Goal: Task Accomplishment & Management: Use online tool/utility

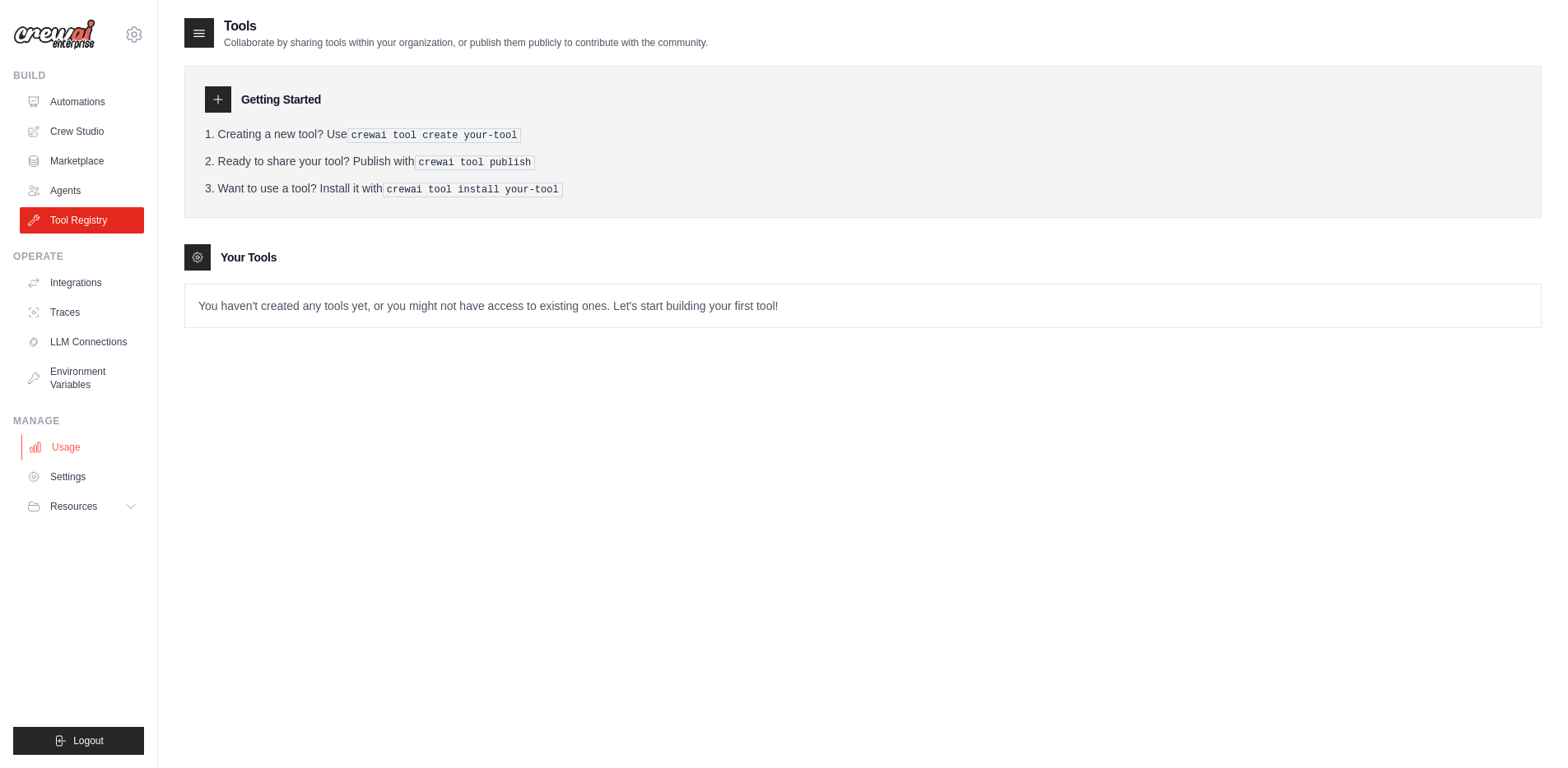
click at [82, 449] on link "Usage" at bounding box center [83, 447] width 125 height 26
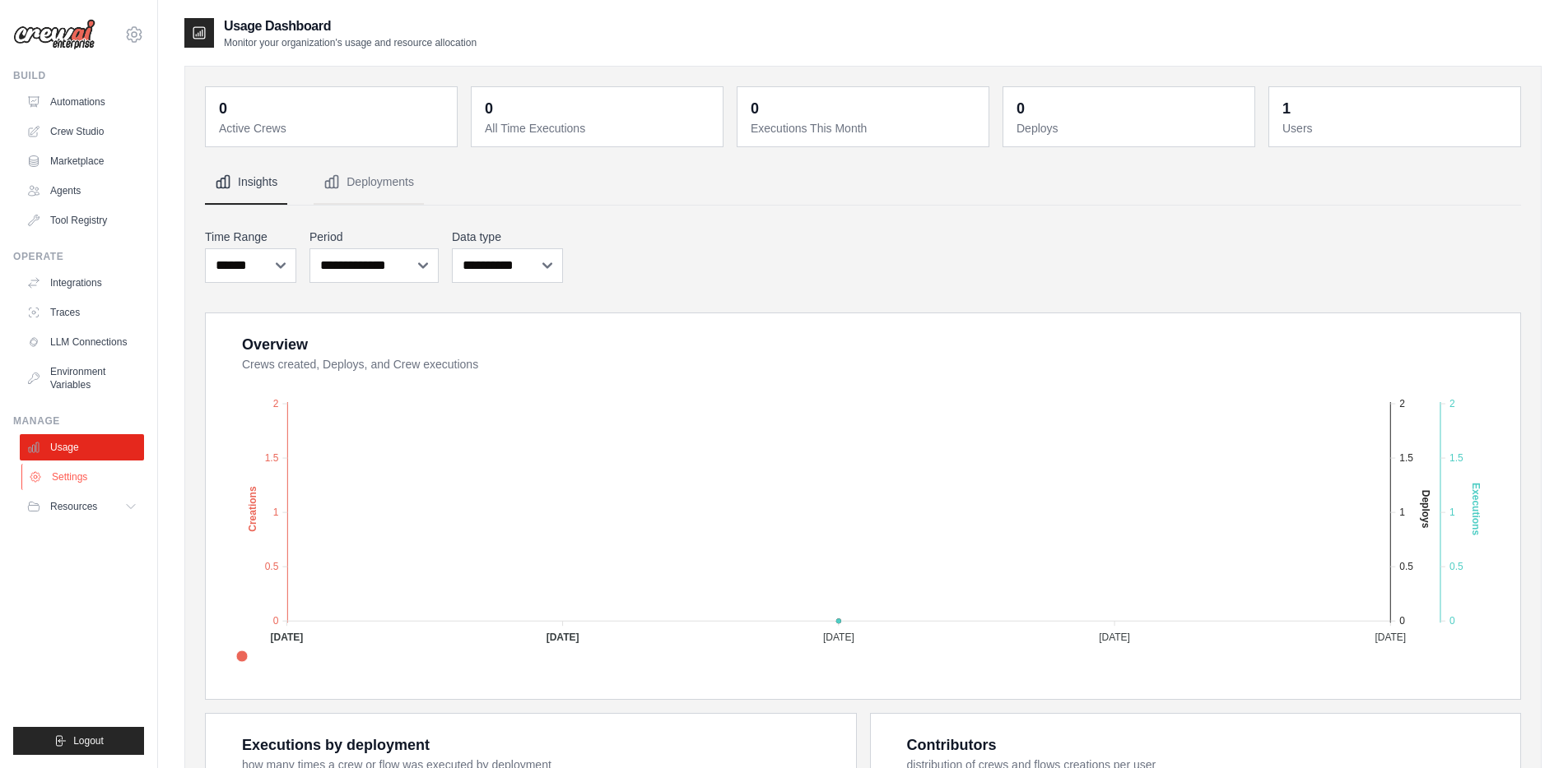
click at [77, 481] on link "Settings" at bounding box center [83, 477] width 125 height 26
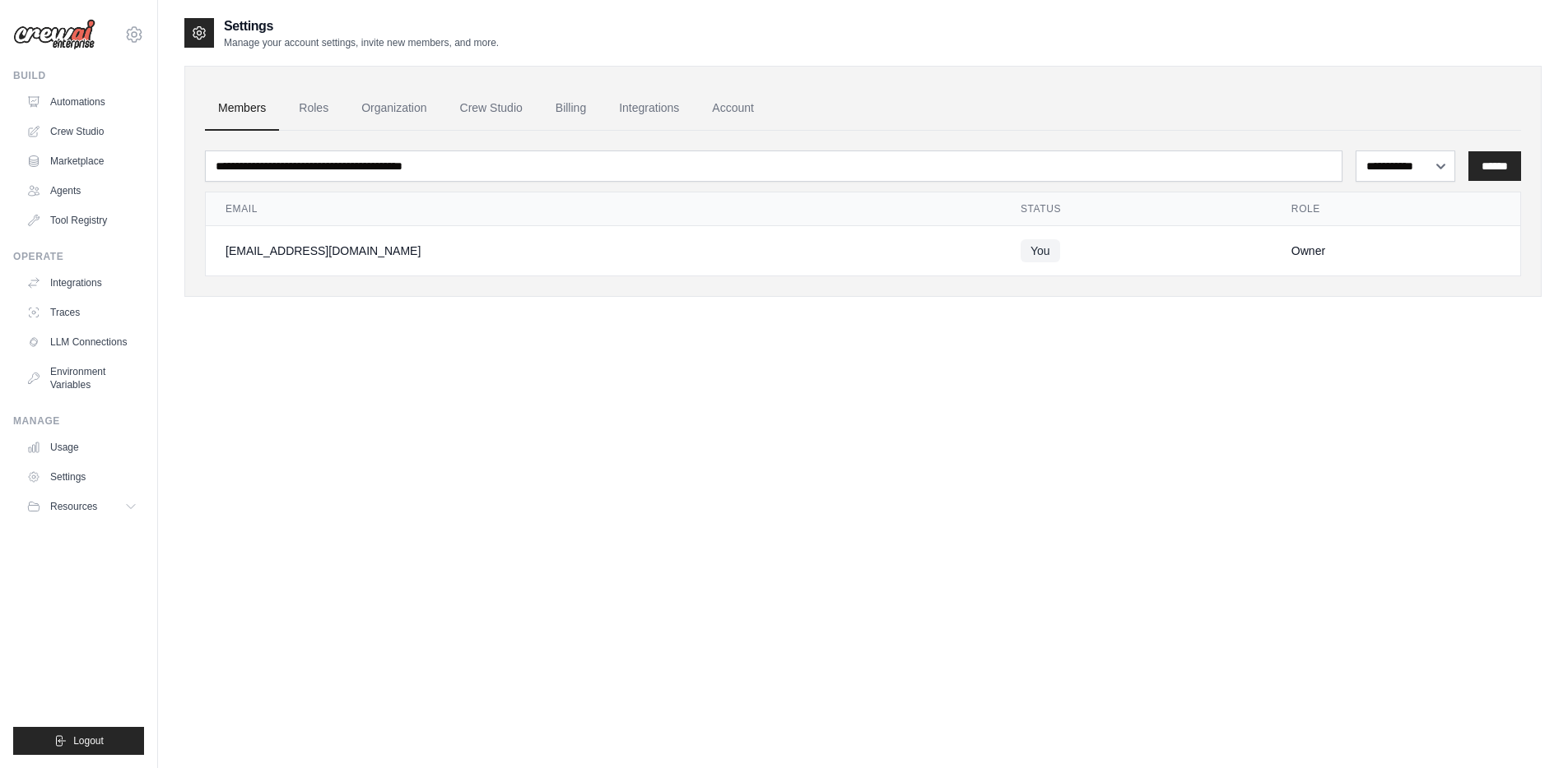
click at [69, 490] on ul "Usage Settings Resources Documentation Blog" at bounding box center [81, 477] width 125 height 85
click at [64, 507] on span "Resources" at bounding box center [76, 506] width 47 height 13
click at [94, 509] on span "Resources" at bounding box center [76, 506] width 47 height 13
click at [91, 94] on link "Automations" at bounding box center [83, 102] width 125 height 26
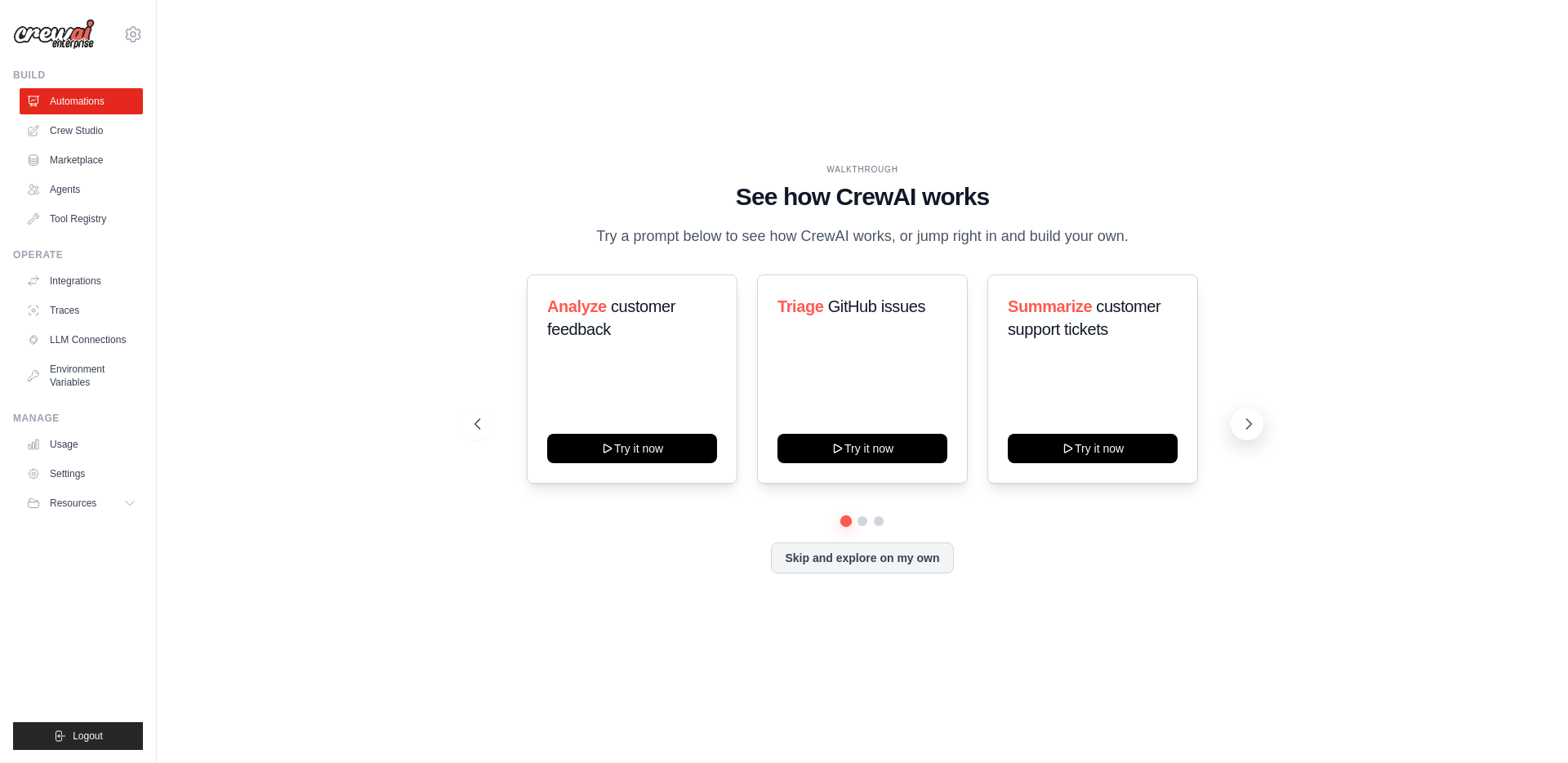
click at [1244, 429] on icon at bounding box center [1249, 424] width 17 height 17
click at [478, 408] on button at bounding box center [478, 425] width 33 height 33
click at [478, 414] on button at bounding box center [478, 425] width 33 height 33
click at [38, 118] on link "Crew Studio" at bounding box center [83, 131] width 124 height 26
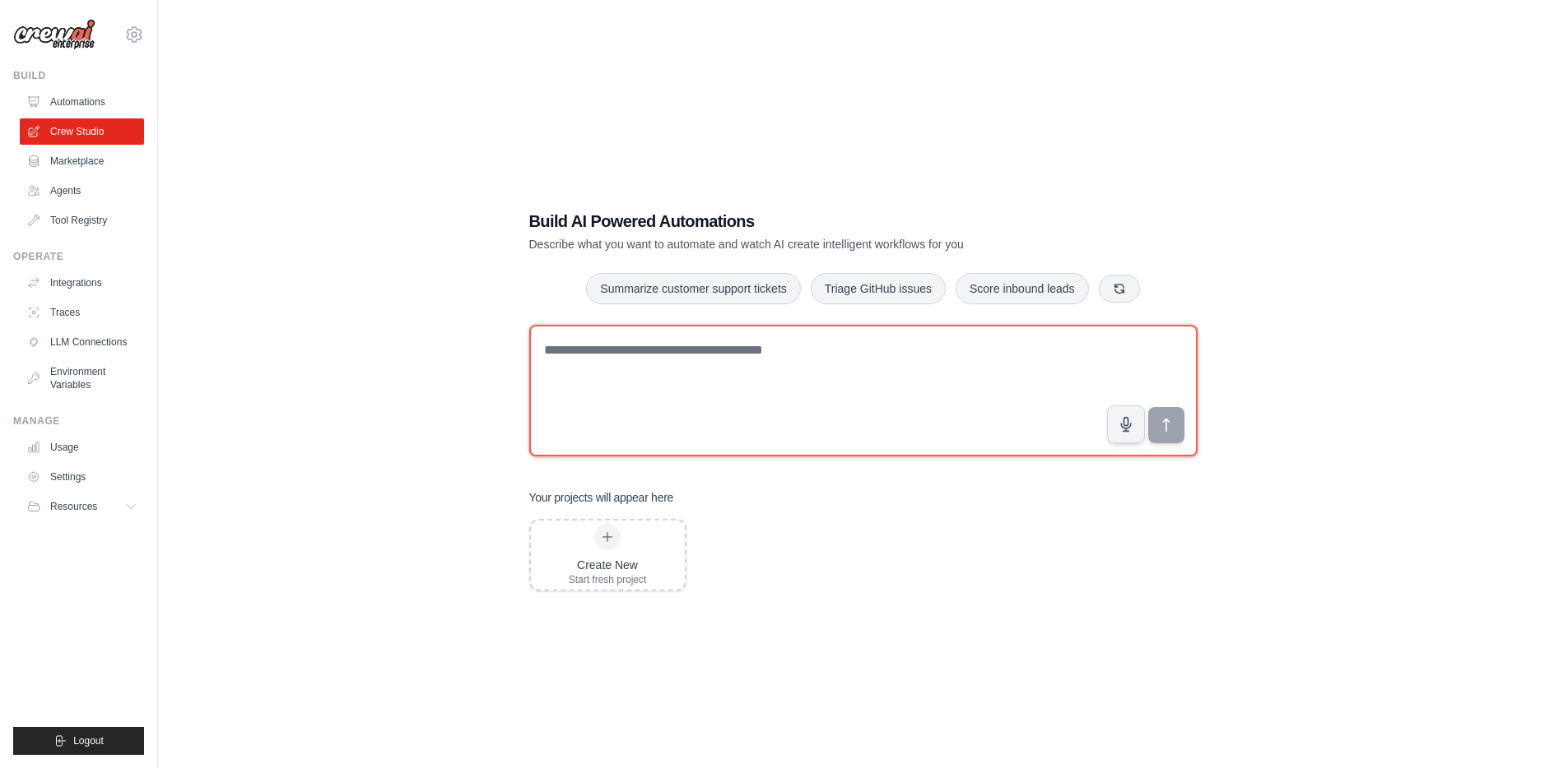
click at [589, 406] on textarea at bounding box center [862, 390] width 668 height 131
type textarea "**********"
drag, startPoint x: 707, startPoint y: 408, endPoint x: 383, endPoint y: 297, distance: 342.5
click at [383, 297] on div "**********" at bounding box center [862, 400] width 1357 height 768
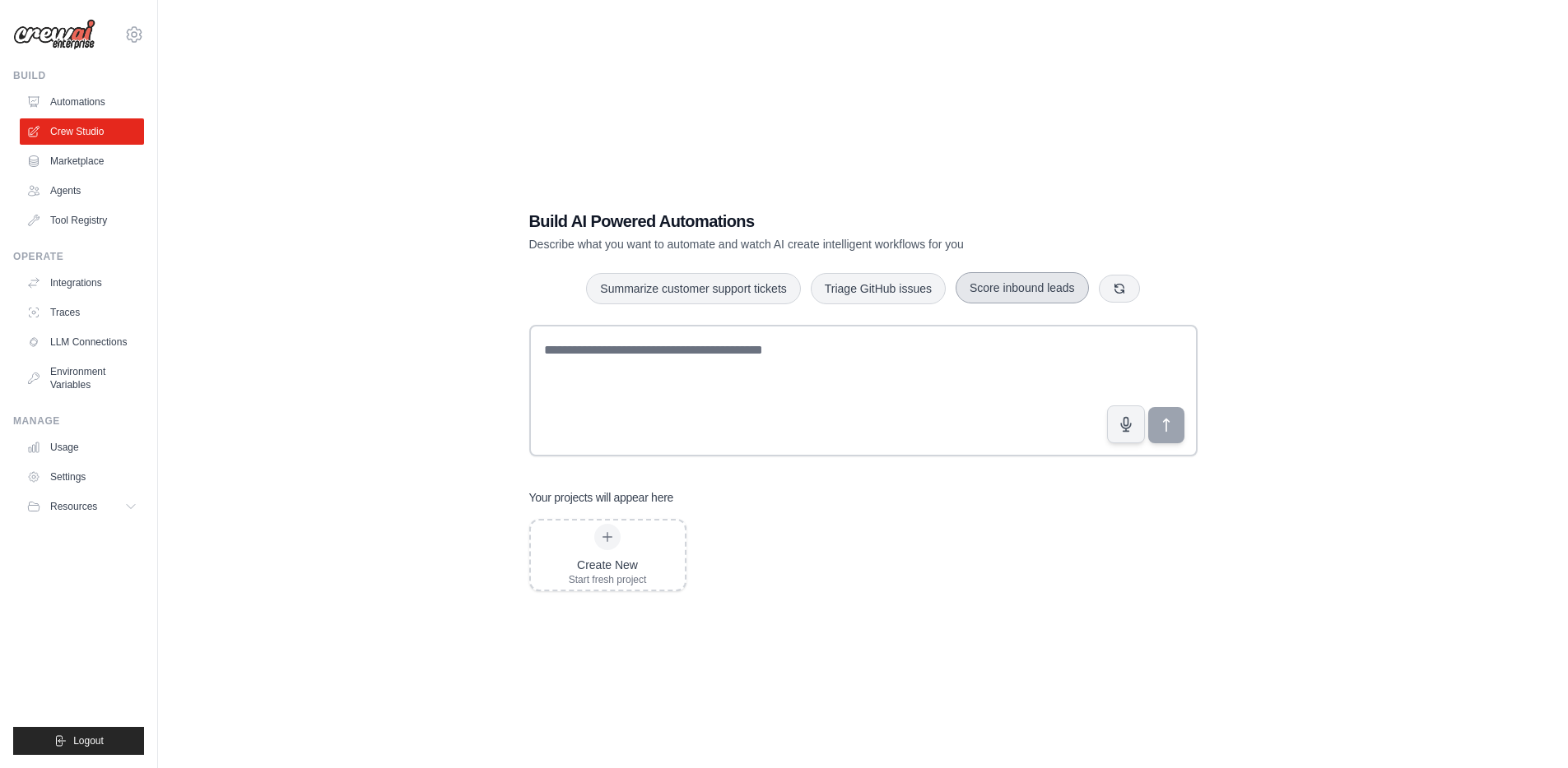
click at [1027, 278] on button "Score inbound leads" at bounding box center [1022, 288] width 133 height 31
drag, startPoint x: 817, startPoint y: 435, endPoint x: 786, endPoint y: 431, distance: 31.3
click at [786, 431] on textarea "**********" at bounding box center [862, 390] width 668 height 131
click at [1162, 430] on icon "submit" at bounding box center [1166, 426] width 18 height 18
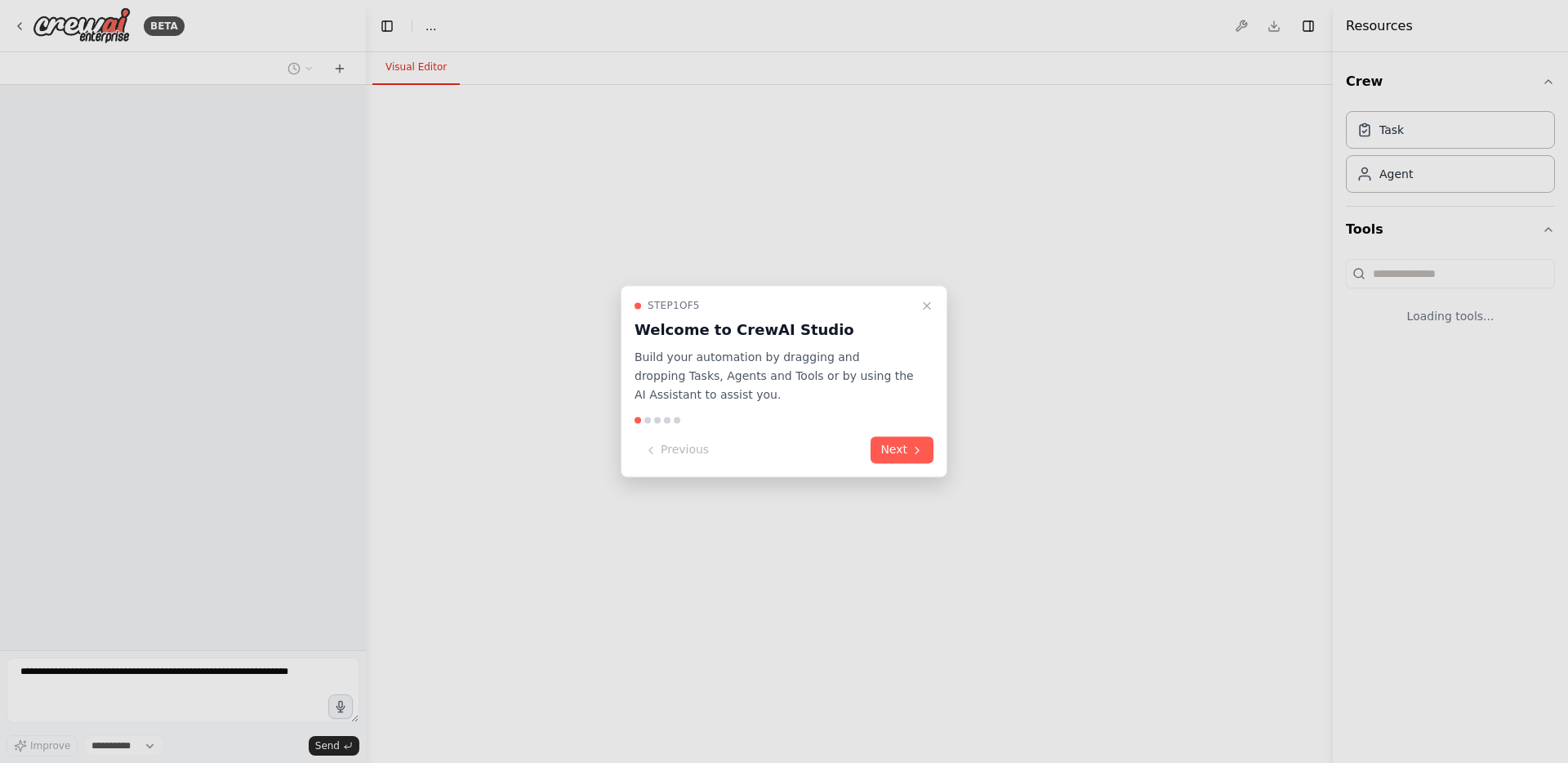
select select "****"
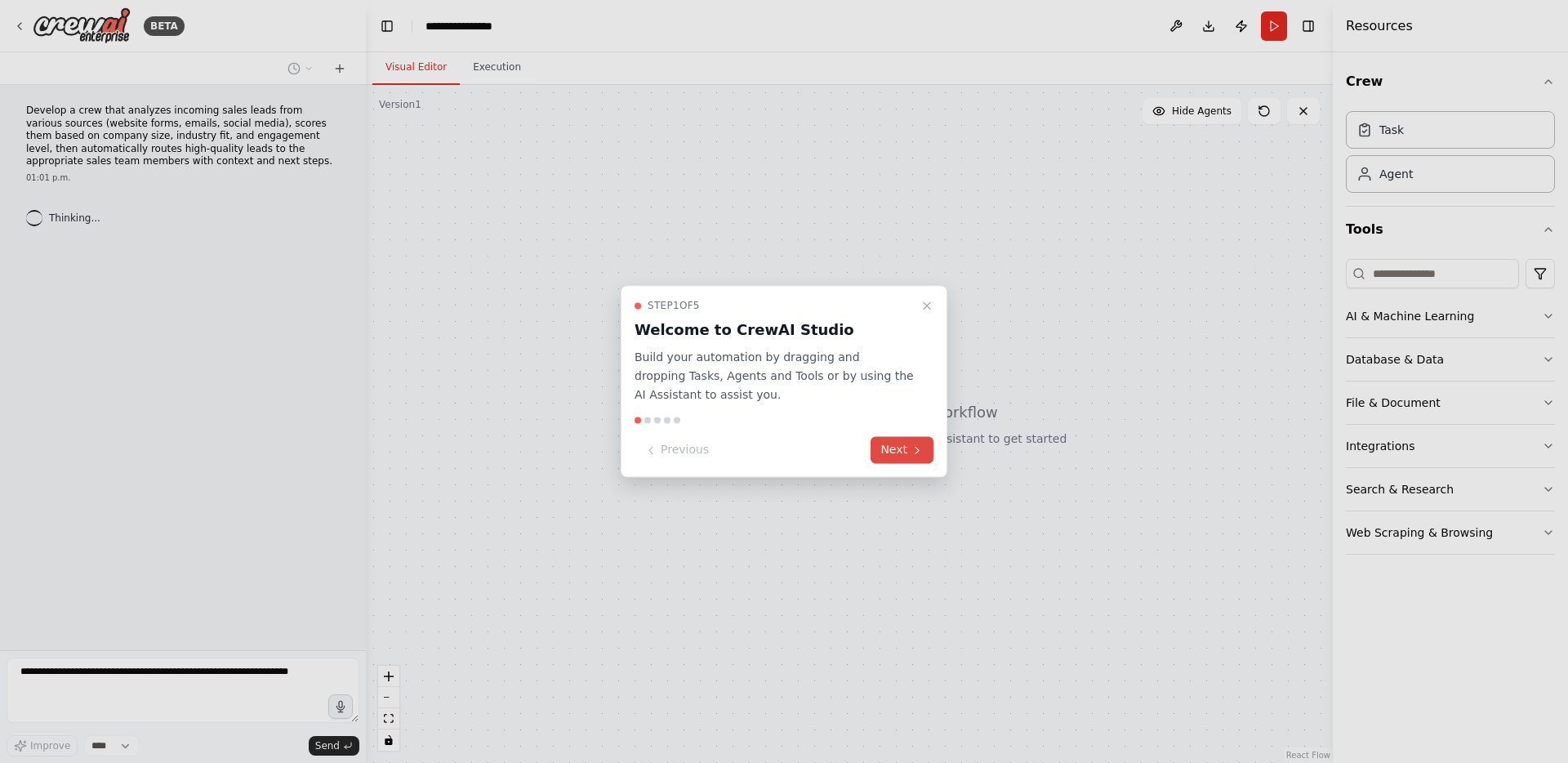
click at [919, 440] on button "Next" at bounding box center [902, 451] width 63 height 27
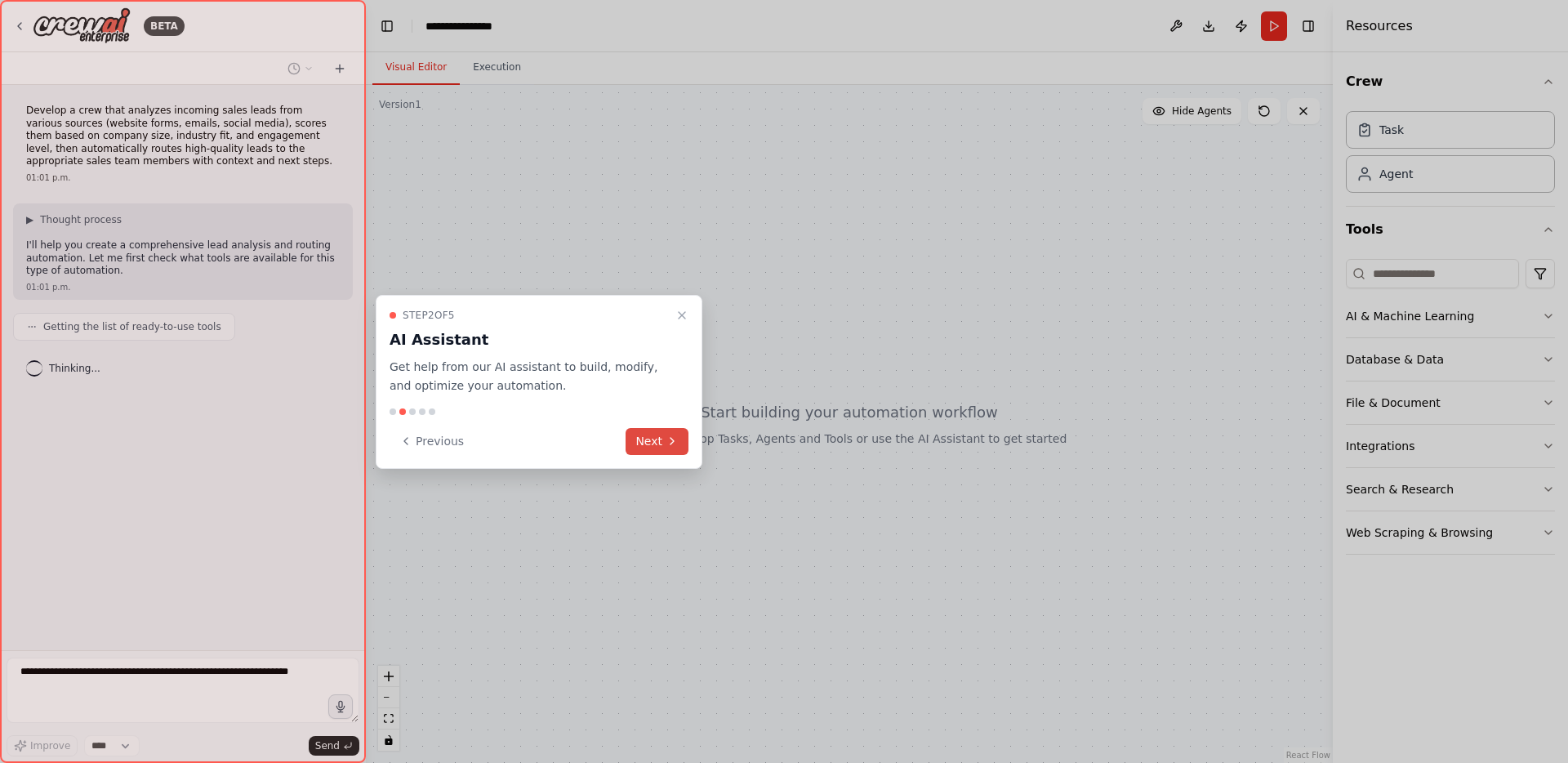
click at [645, 448] on button "Next" at bounding box center [657, 442] width 63 height 27
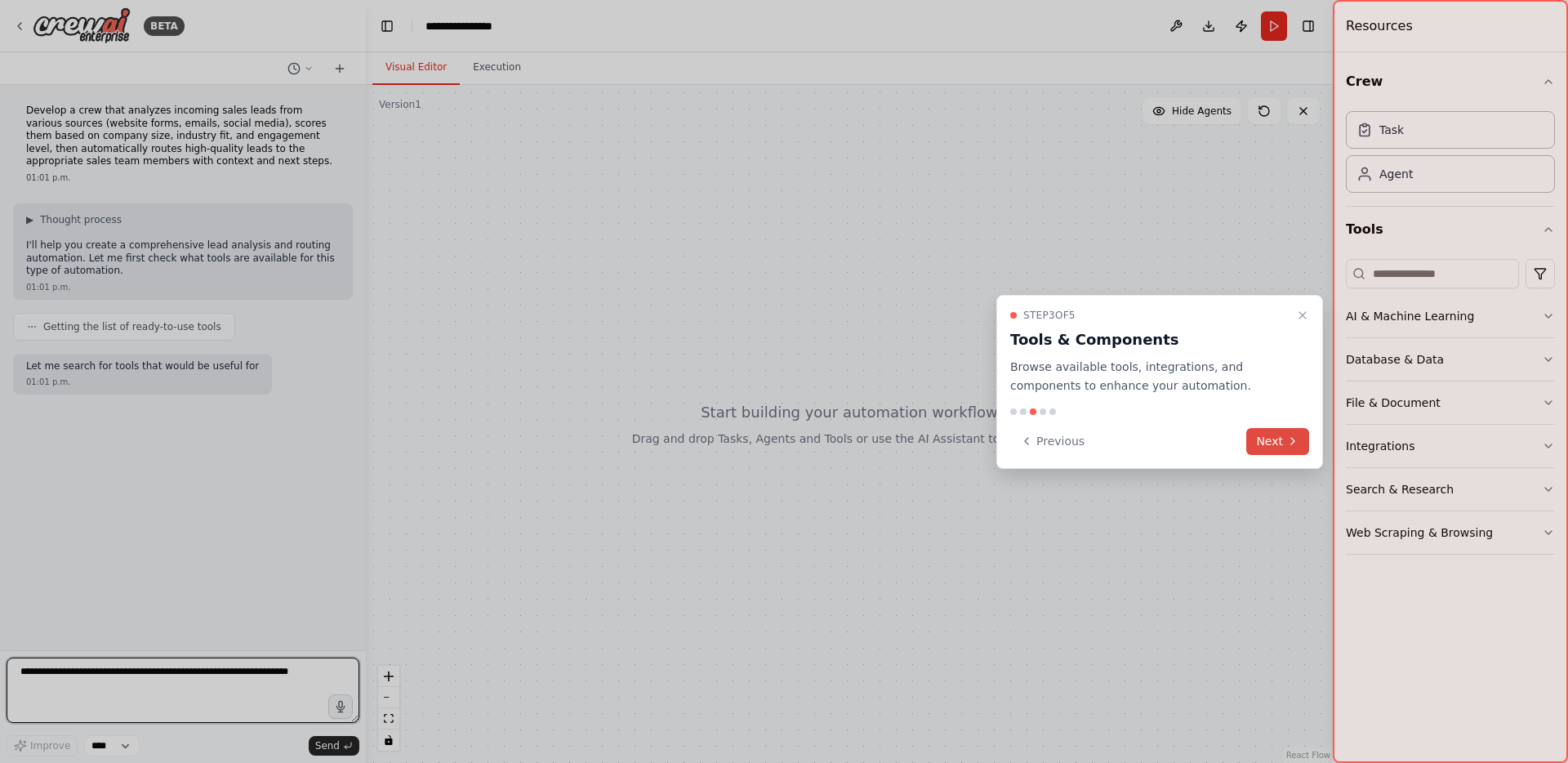
click at [1262, 443] on button "Next" at bounding box center [1278, 442] width 63 height 27
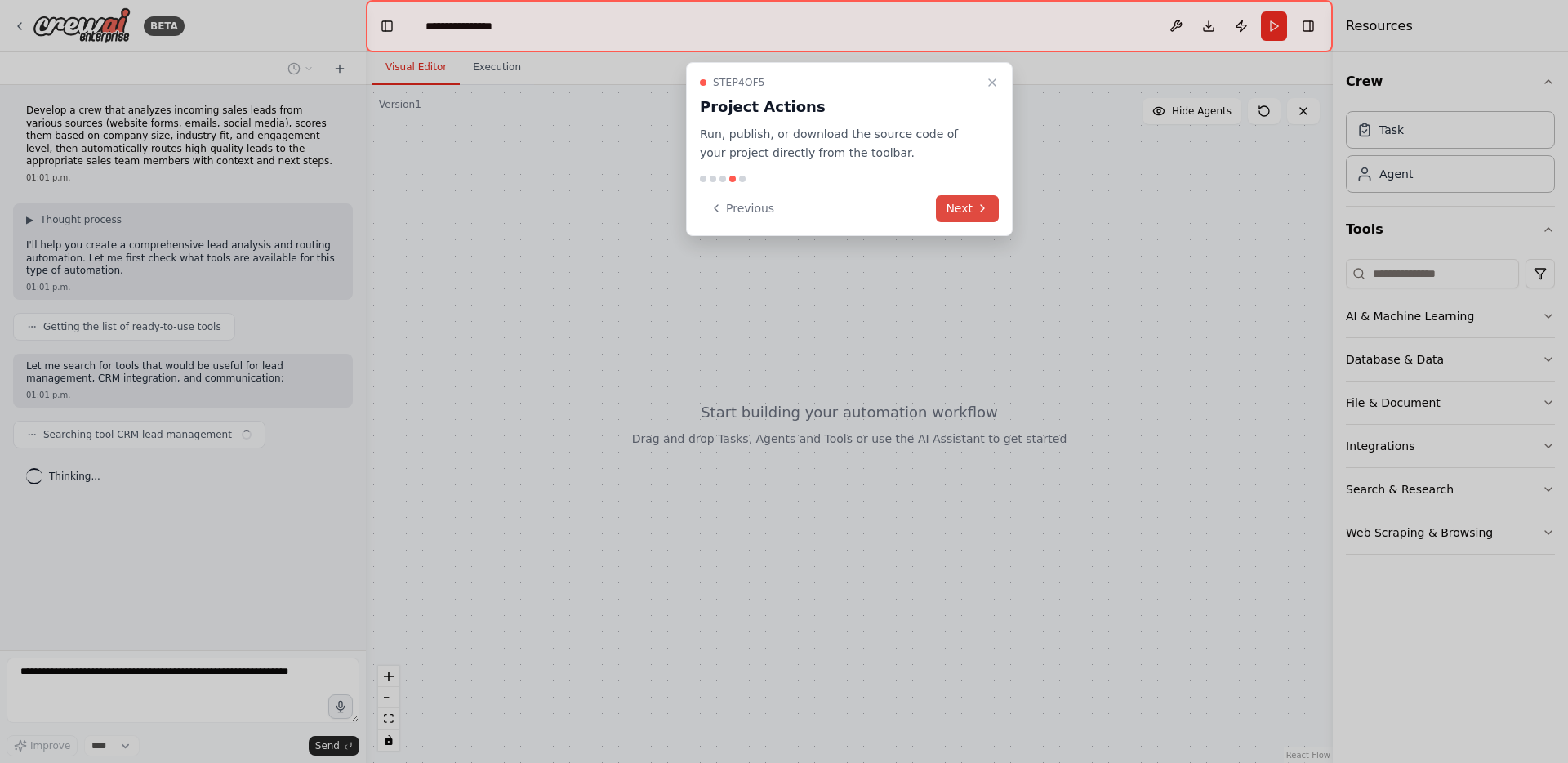
click at [960, 215] on button "Next" at bounding box center [967, 209] width 63 height 27
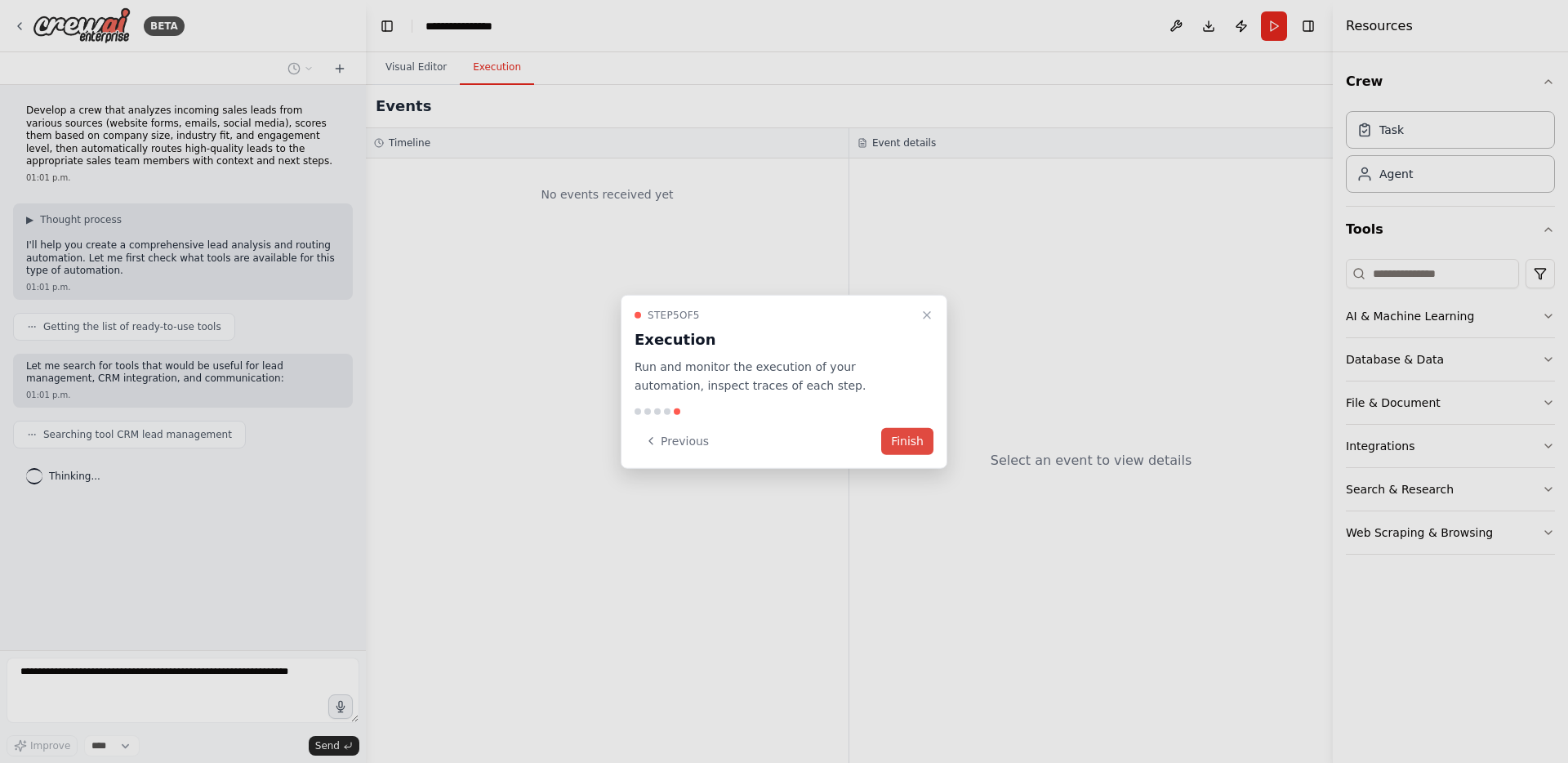
click at [905, 435] on button "Finish" at bounding box center [908, 441] width 53 height 27
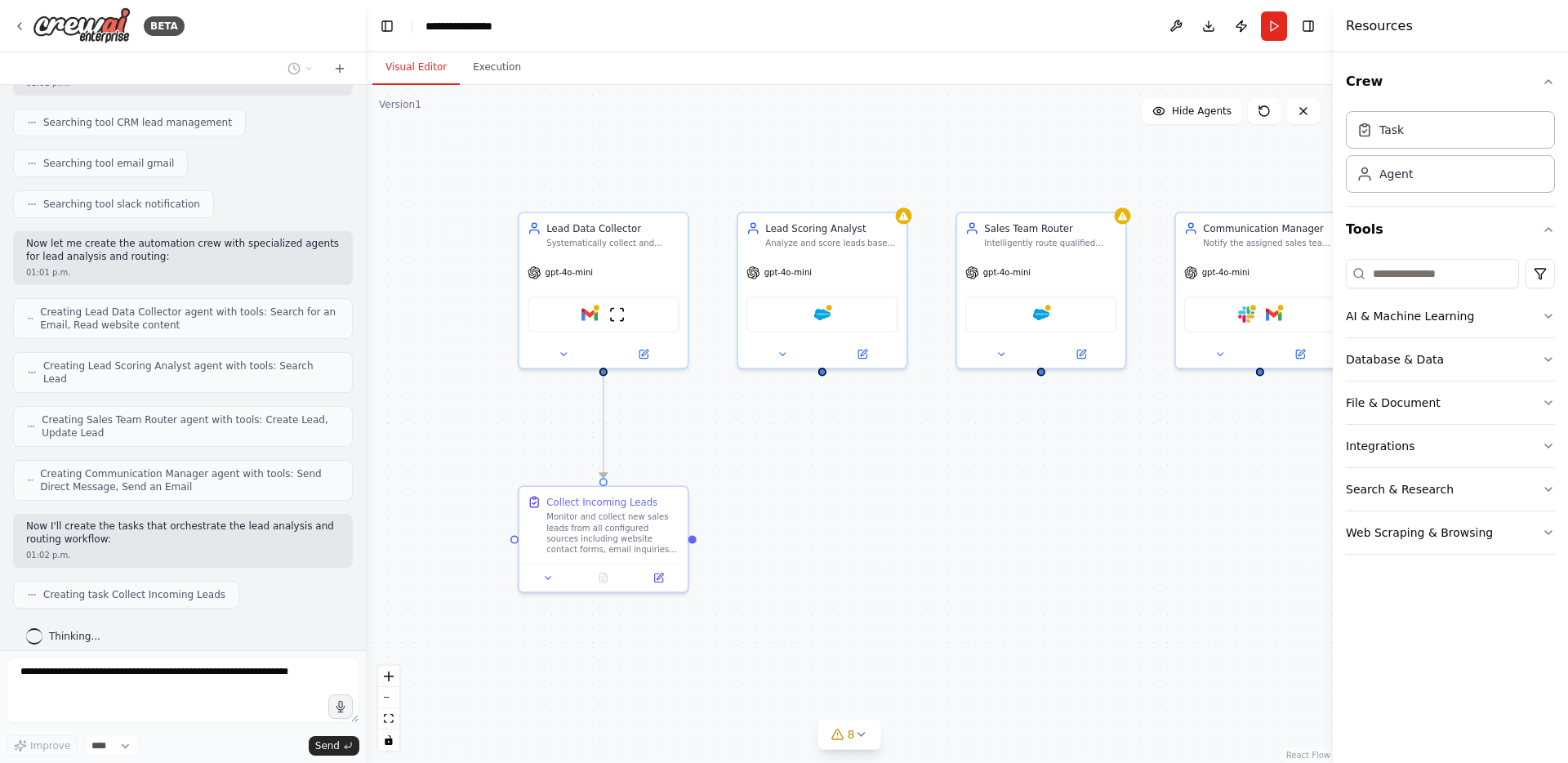
scroll to position [353, 0]
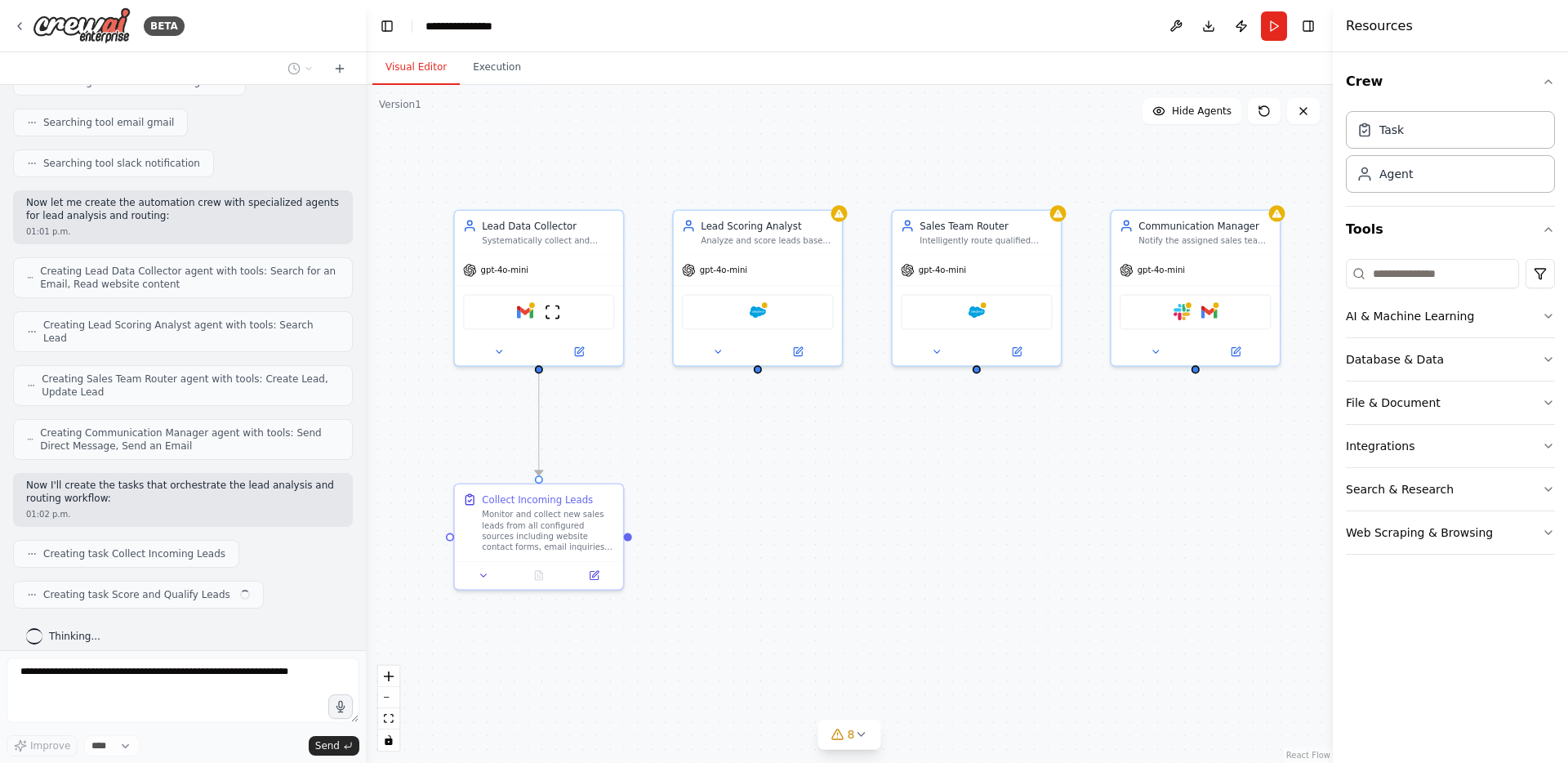
drag, startPoint x: 806, startPoint y: 429, endPoint x: 769, endPoint y: 427, distance: 37.1
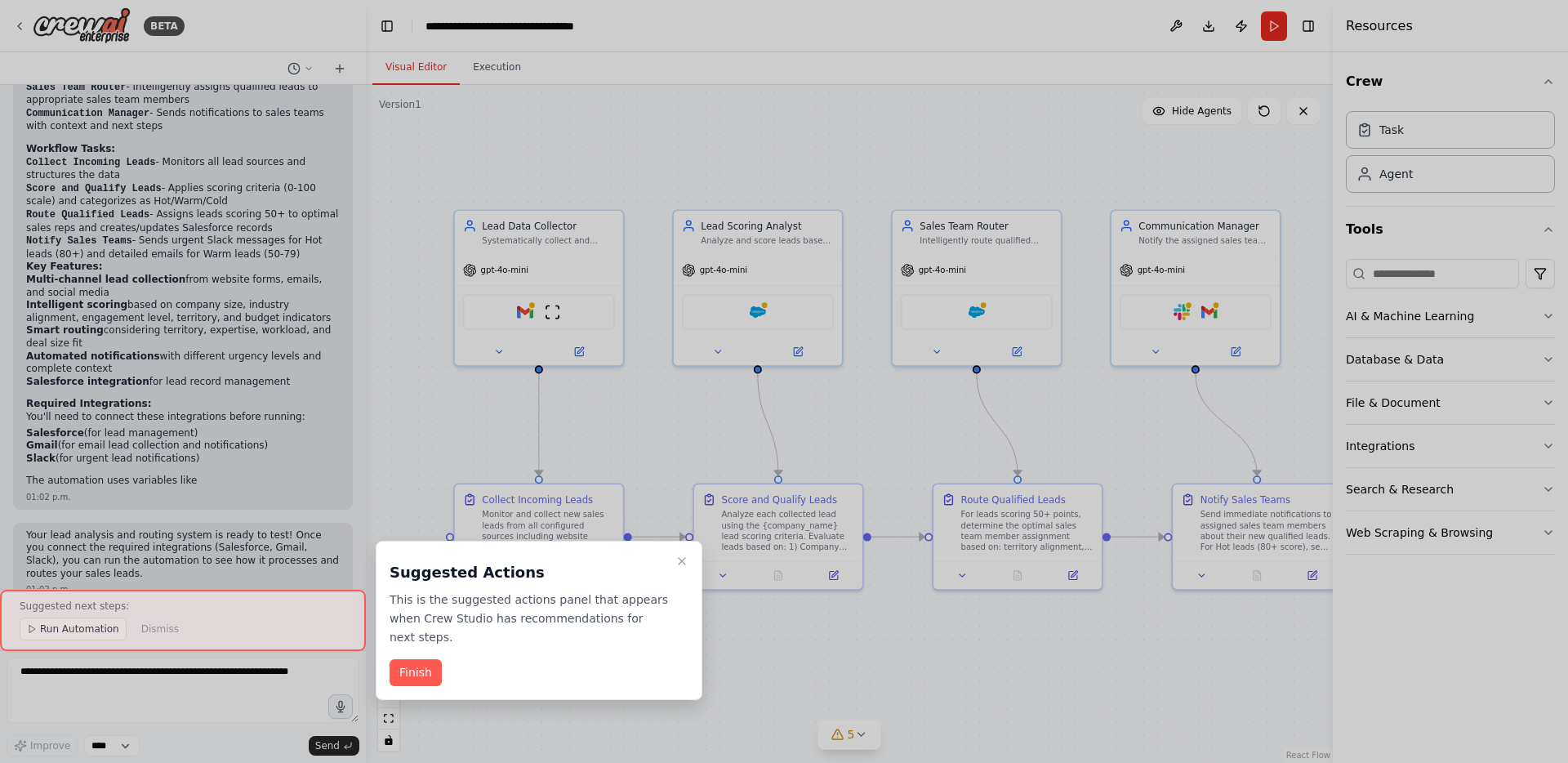
scroll to position [1240, 0]
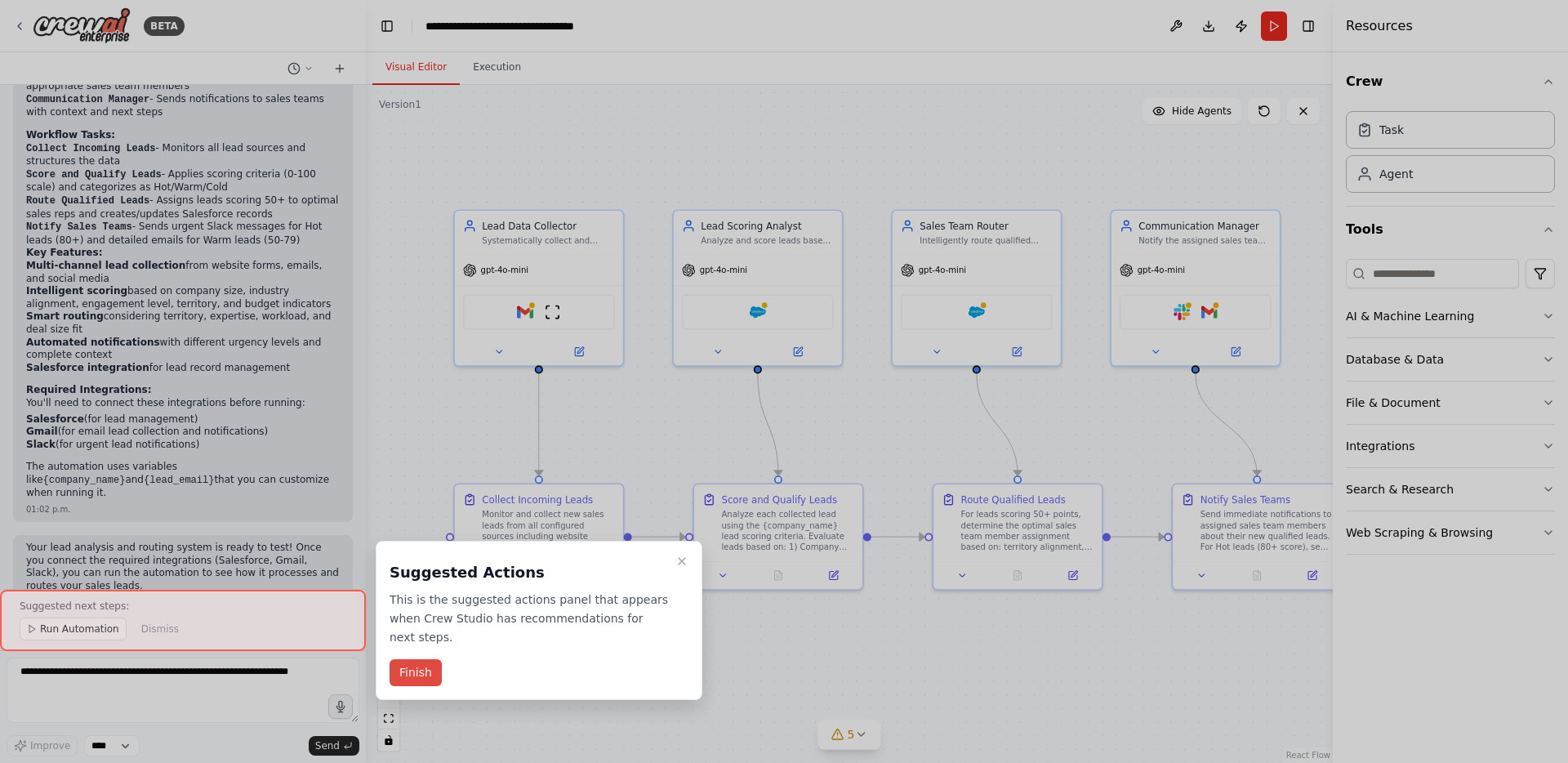
click at [423, 677] on button "Finish" at bounding box center [416, 673] width 53 height 27
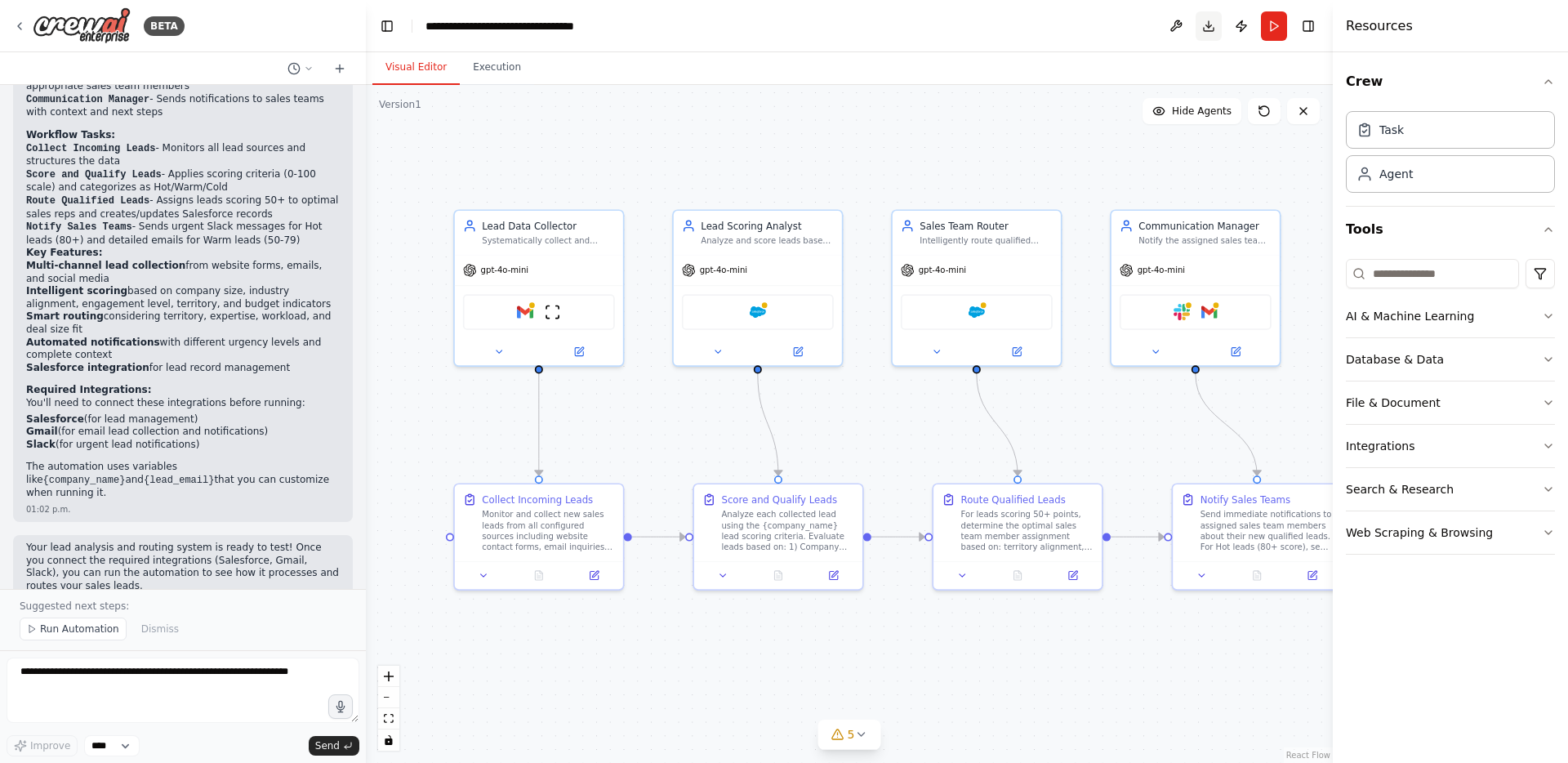
click at [1204, 25] on button "Download" at bounding box center [1209, 26] width 26 height 29
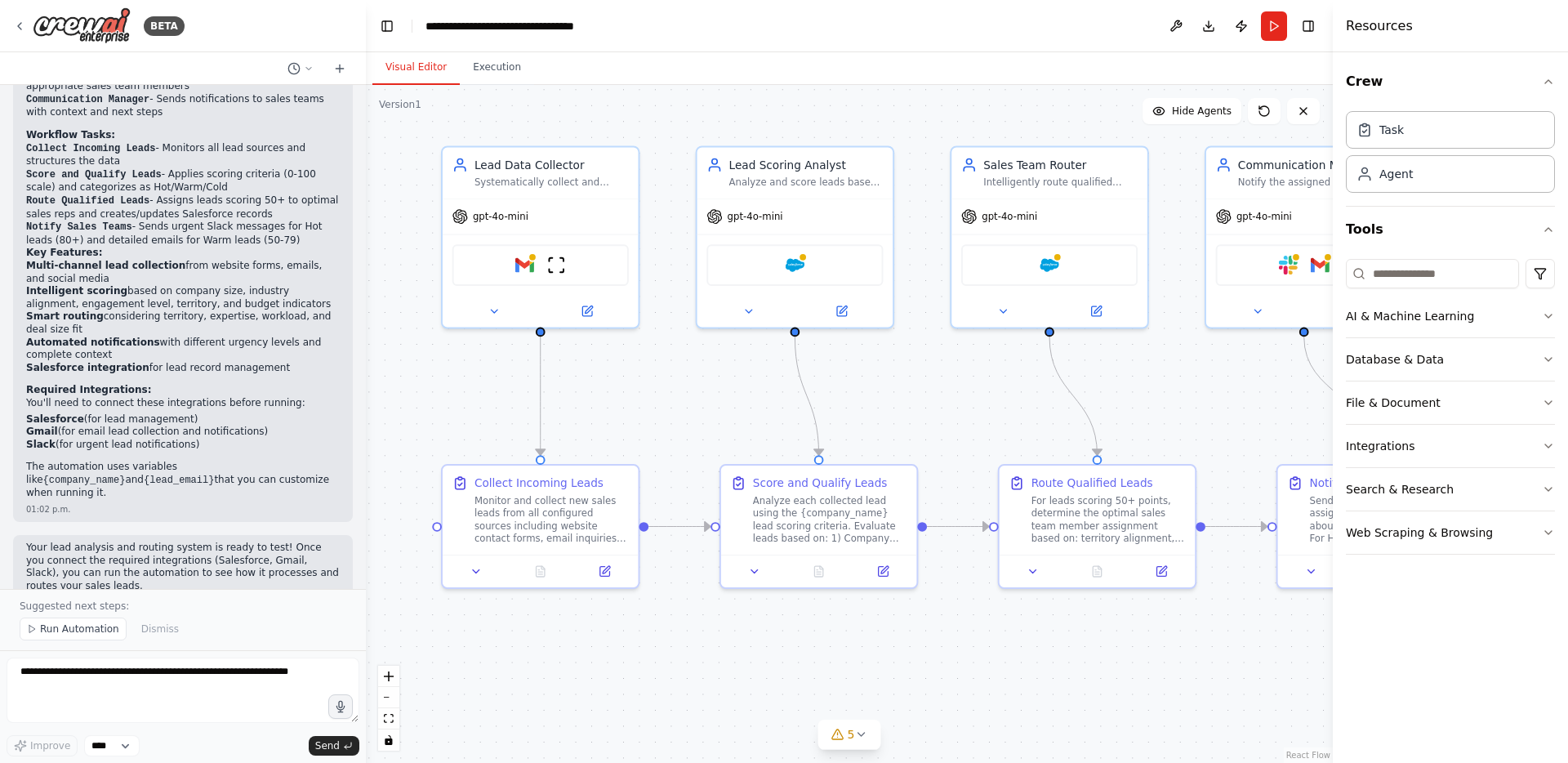
drag, startPoint x: 602, startPoint y: 460, endPoint x: 602, endPoint y: 419, distance: 41.0
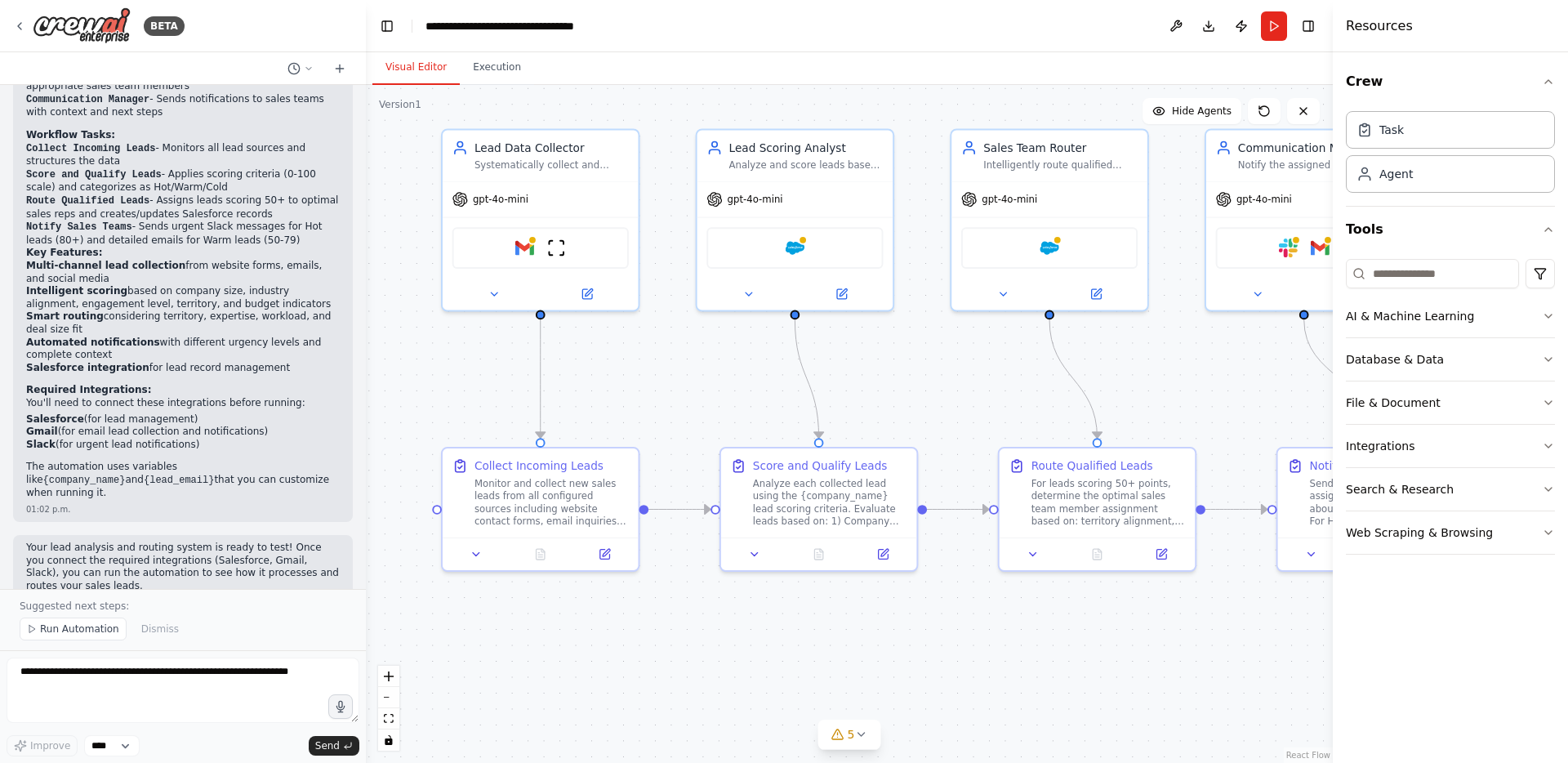
click at [656, 657] on div ".deletable-edge-delete-btn { width: 20px; height: 20px; border: 0px solid #ffff…" at bounding box center [849, 424] width 967 height 678
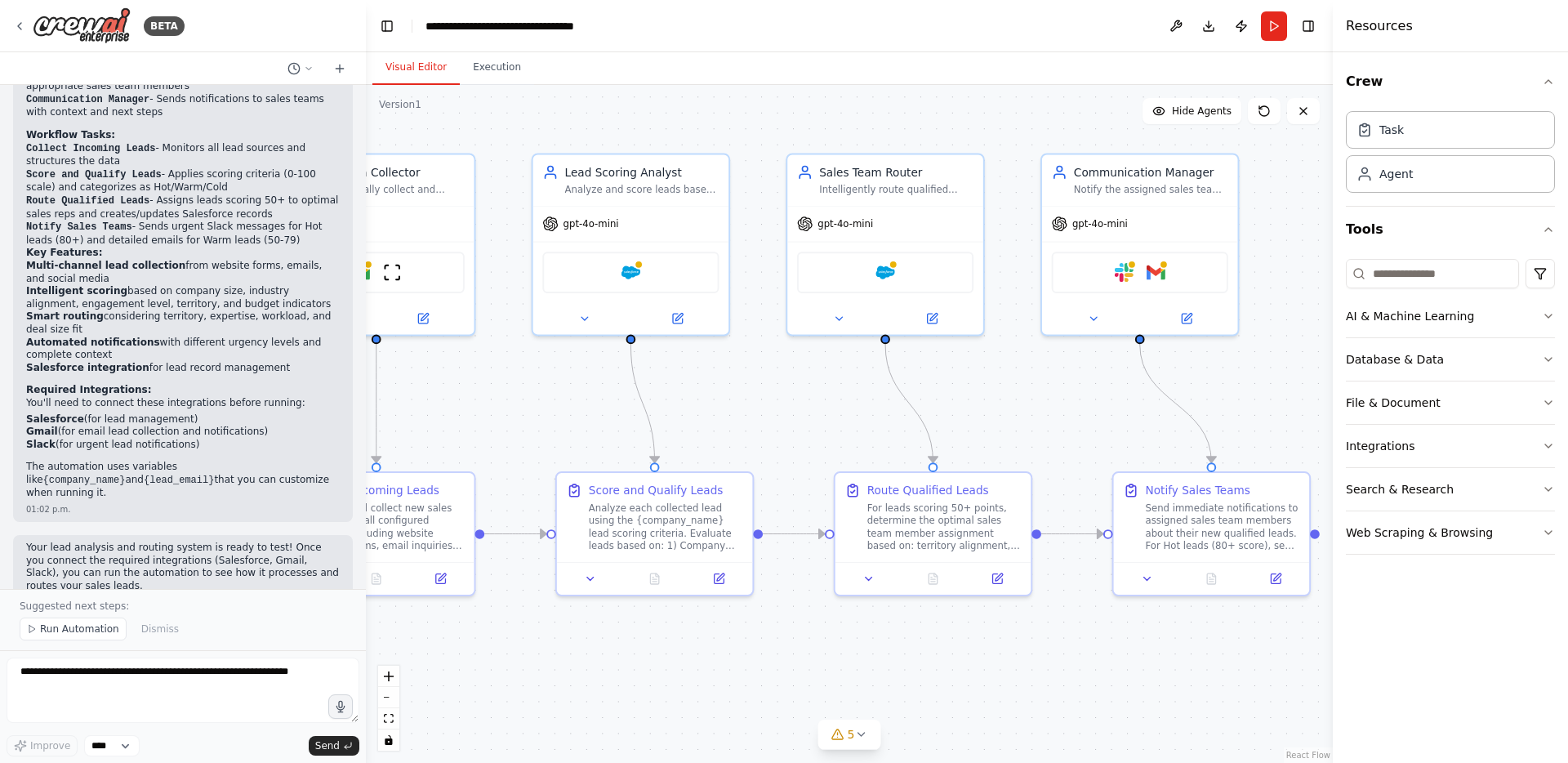
drag, startPoint x: 727, startPoint y: 437, endPoint x: 562, endPoint y: 461, distance: 166.7
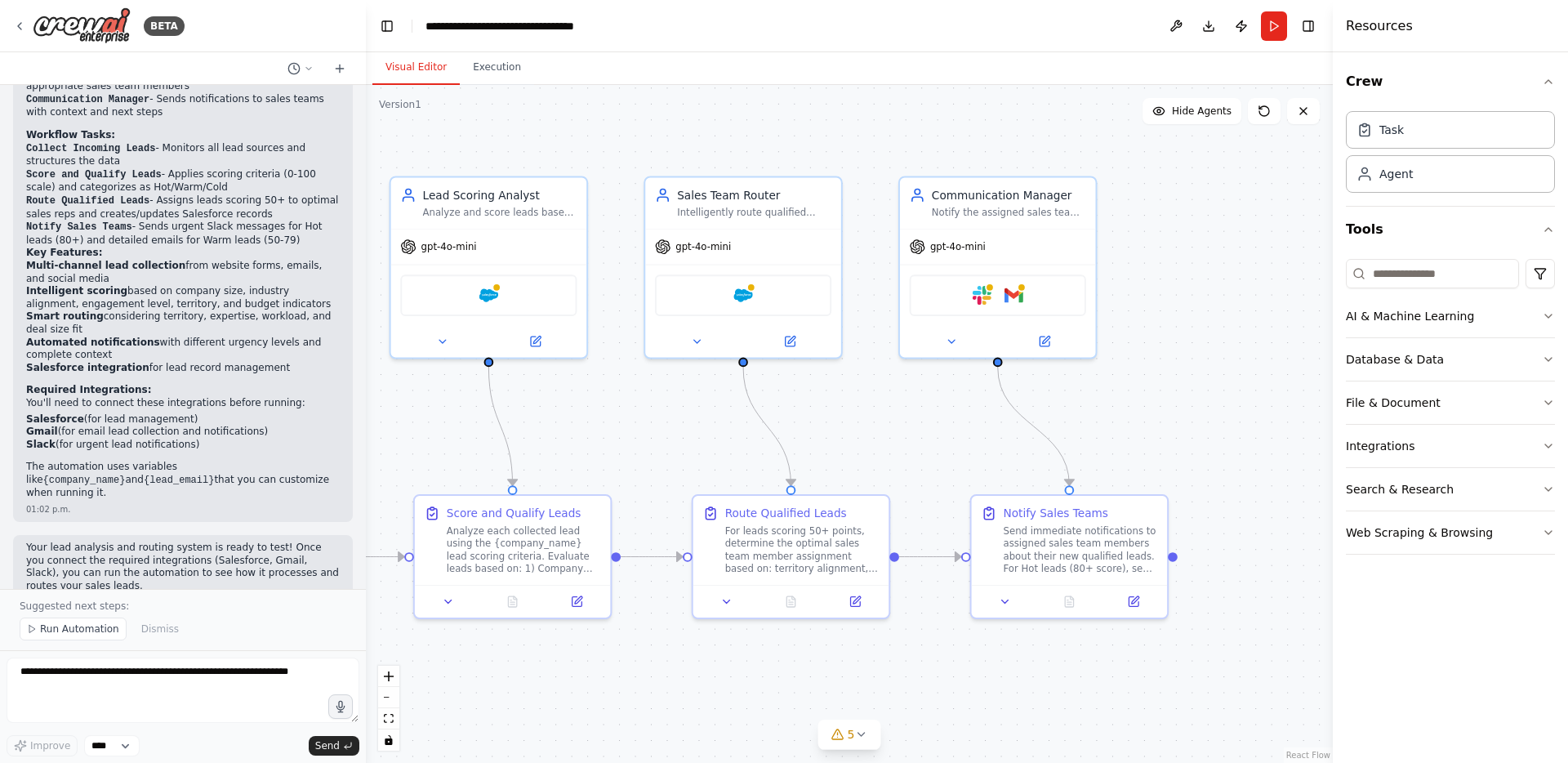
drag, startPoint x: 795, startPoint y: 434, endPoint x: 652, endPoint y: 456, distance: 144.7
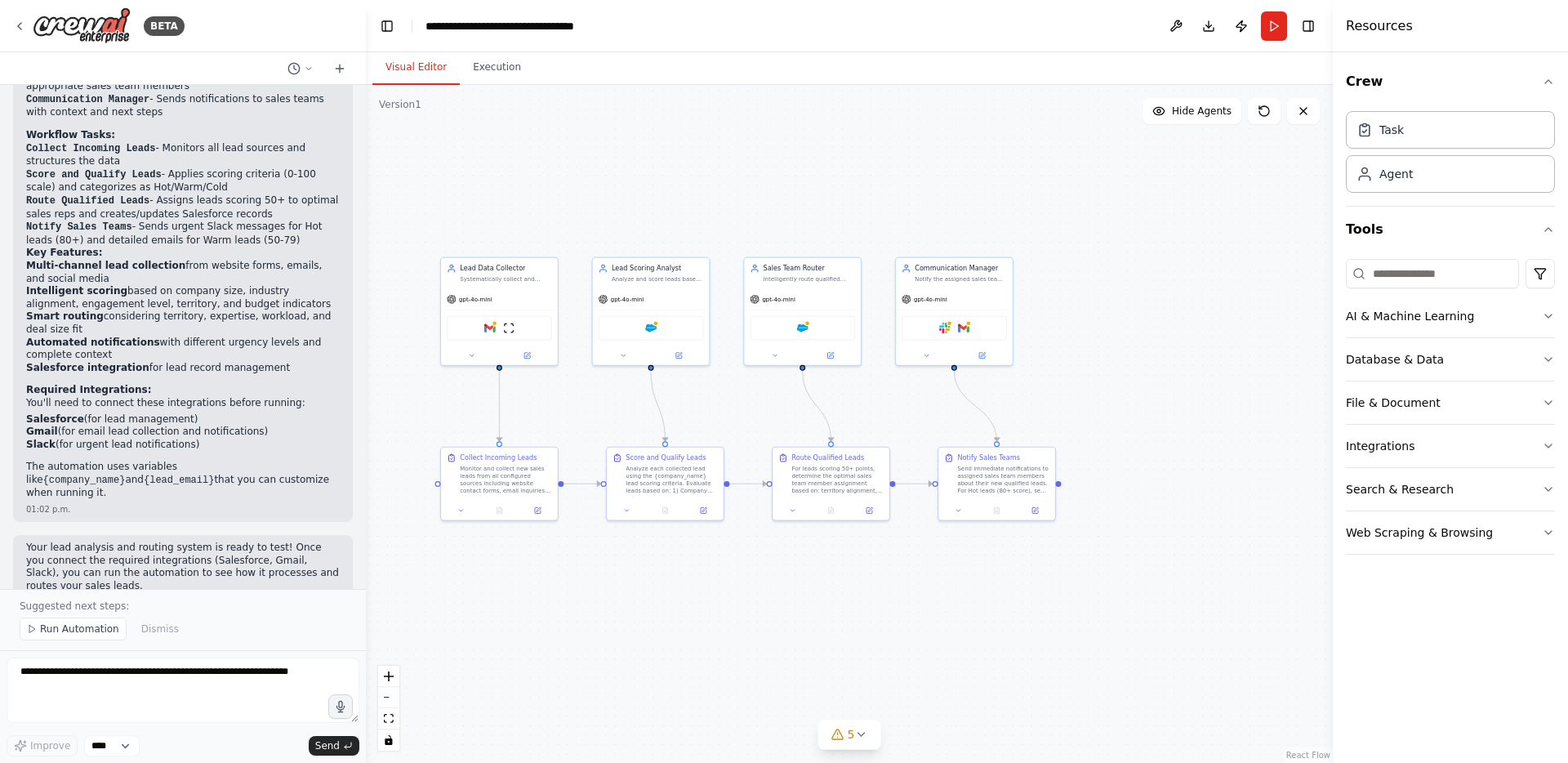
drag, startPoint x: 647, startPoint y: 459, endPoint x: 757, endPoint y: 424, distance: 115.4
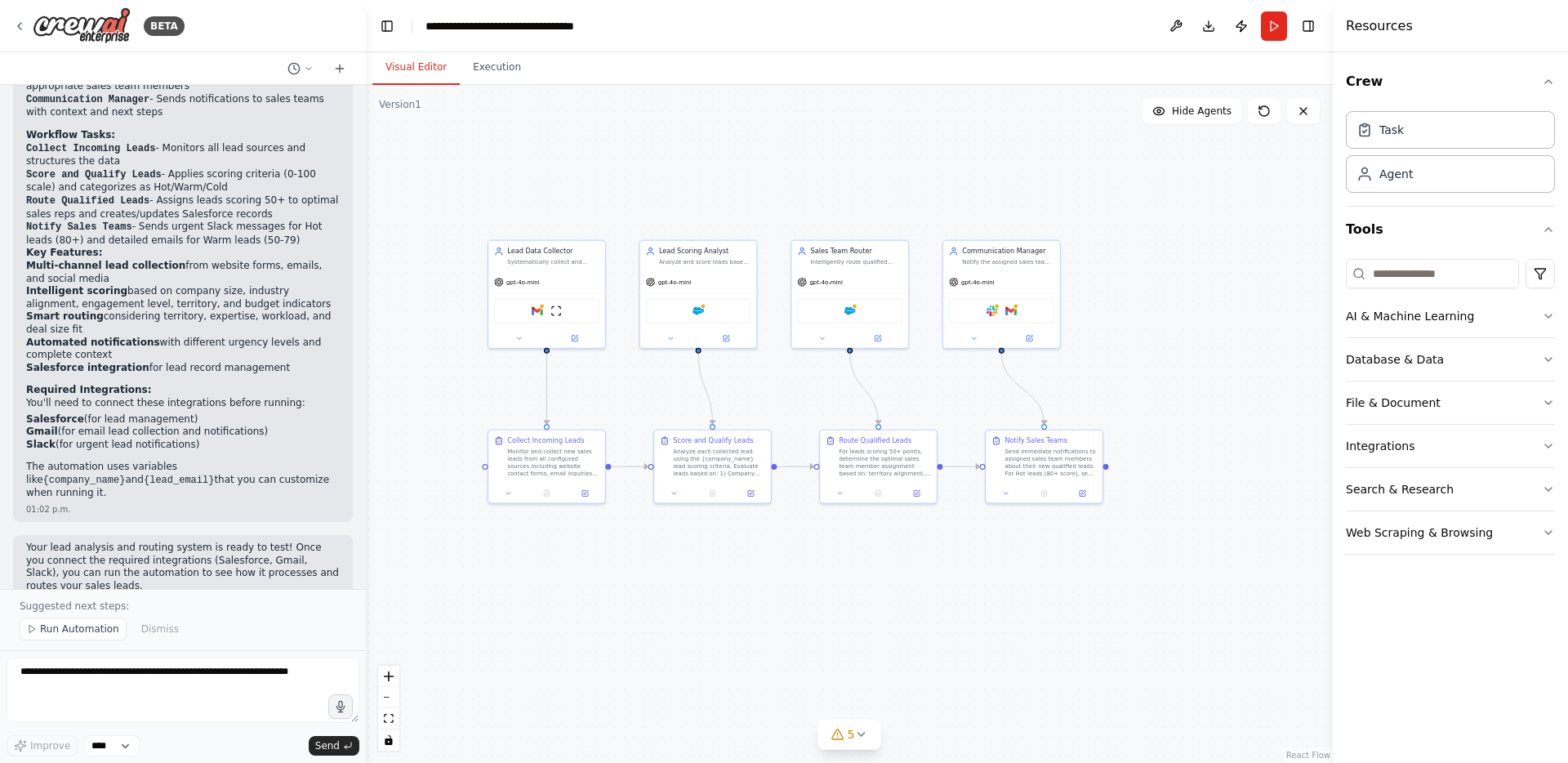
drag, startPoint x: 763, startPoint y: 423, endPoint x: 789, endPoint y: 411, distance: 28.6
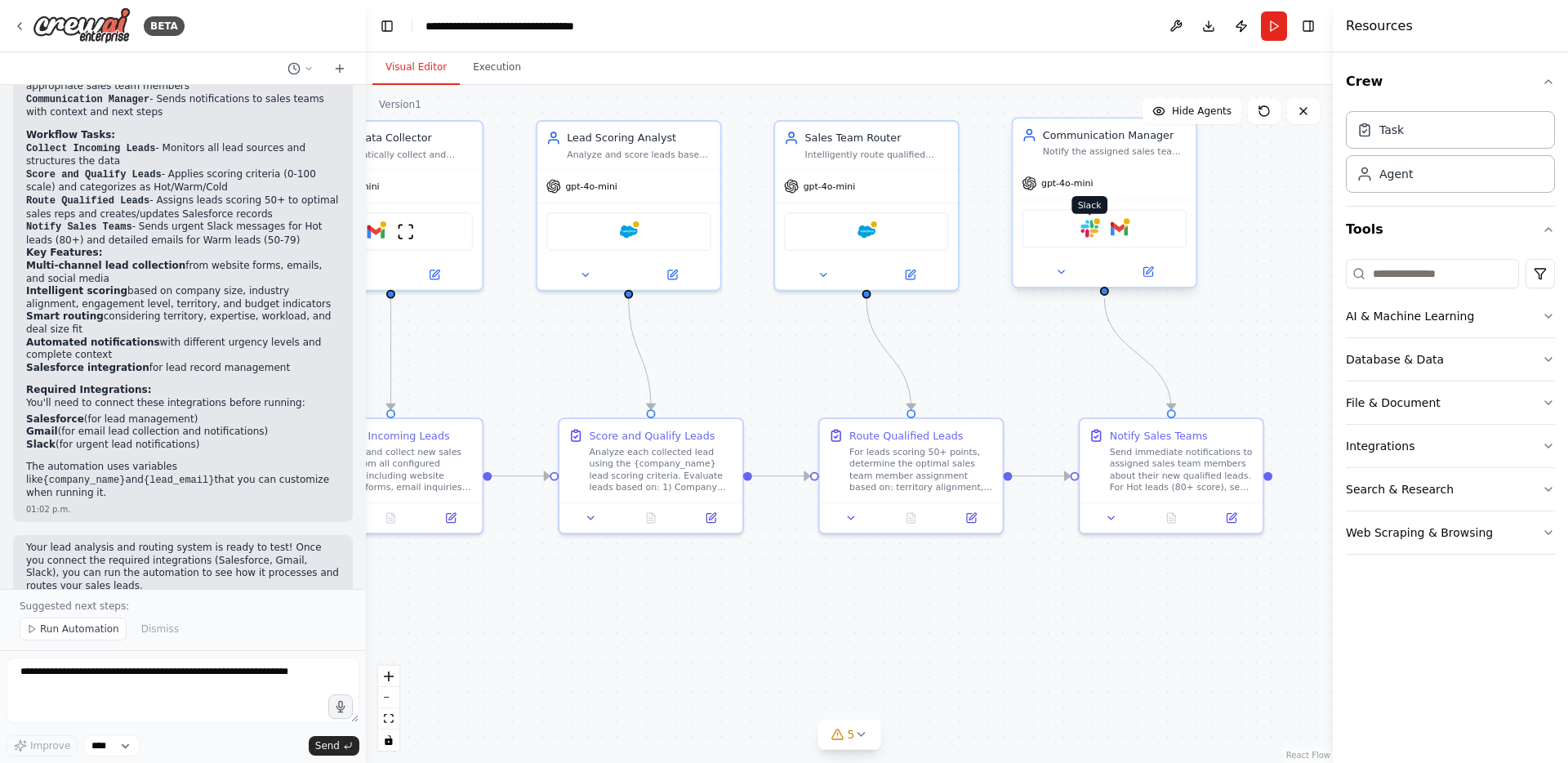
click at [1087, 232] on img at bounding box center [1090, 229] width 18 height 18
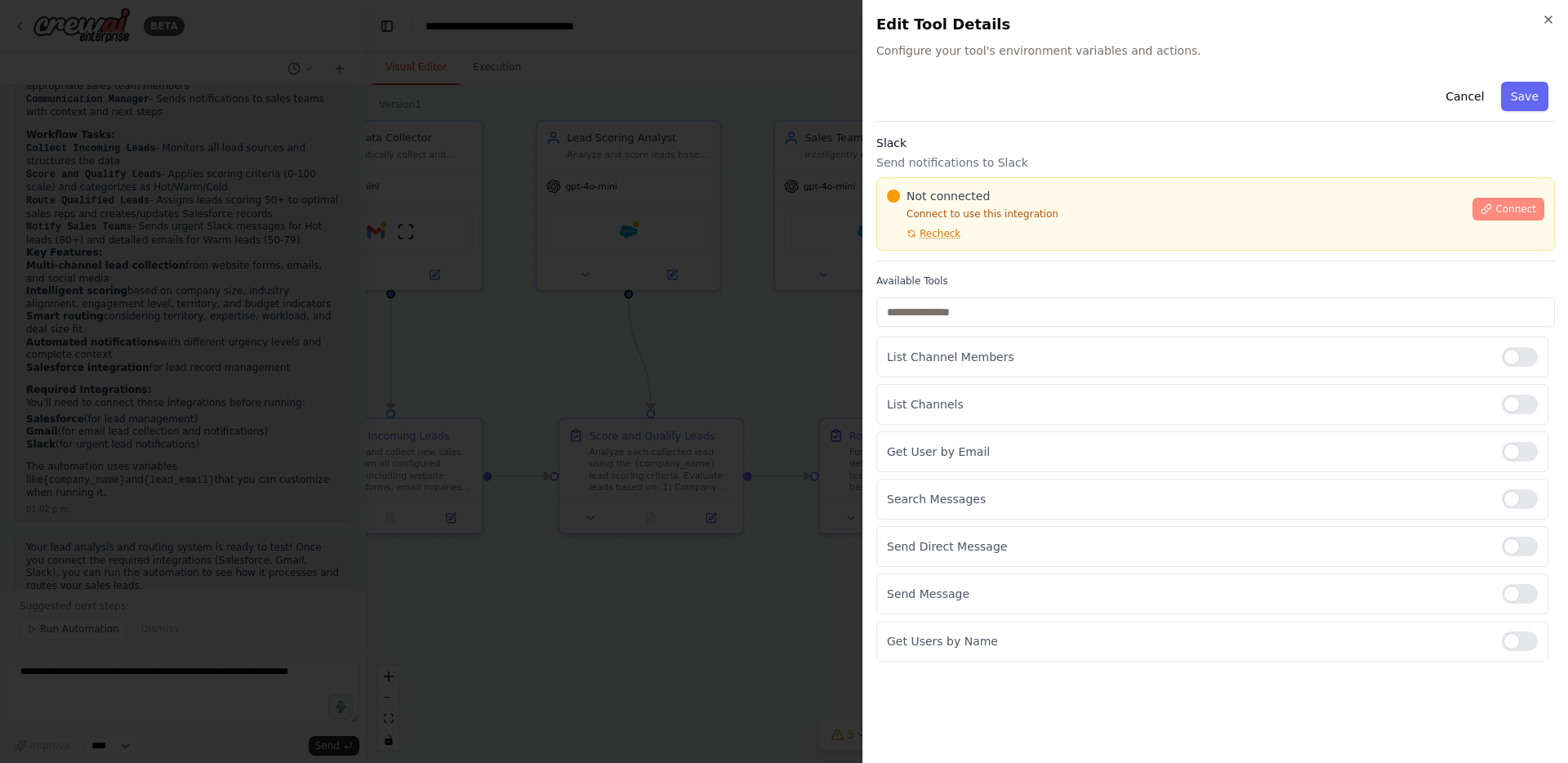
click at [1480, 209] on button "Connect" at bounding box center [1509, 209] width 72 height 22
drag, startPoint x: 927, startPoint y: 236, endPoint x: 1078, endPoint y: 309, distance: 167.7
click at [1105, 320] on div "Cancel Save Slack Send notifications to Slack Not connected Connect to use this…" at bounding box center [1215, 368] width 679 height 587
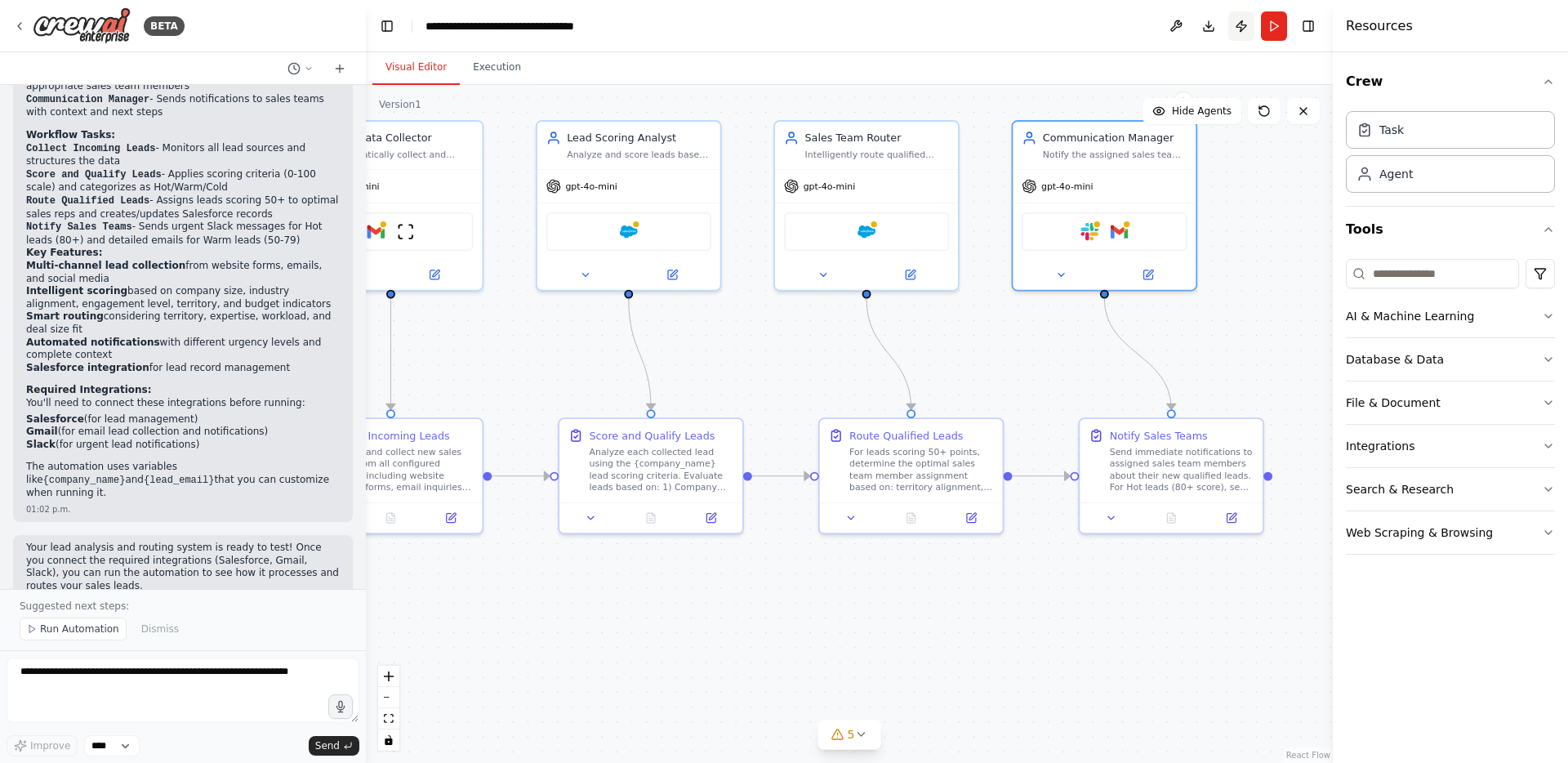
click at [1245, 29] on button "Publish" at bounding box center [1242, 26] width 26 height 29
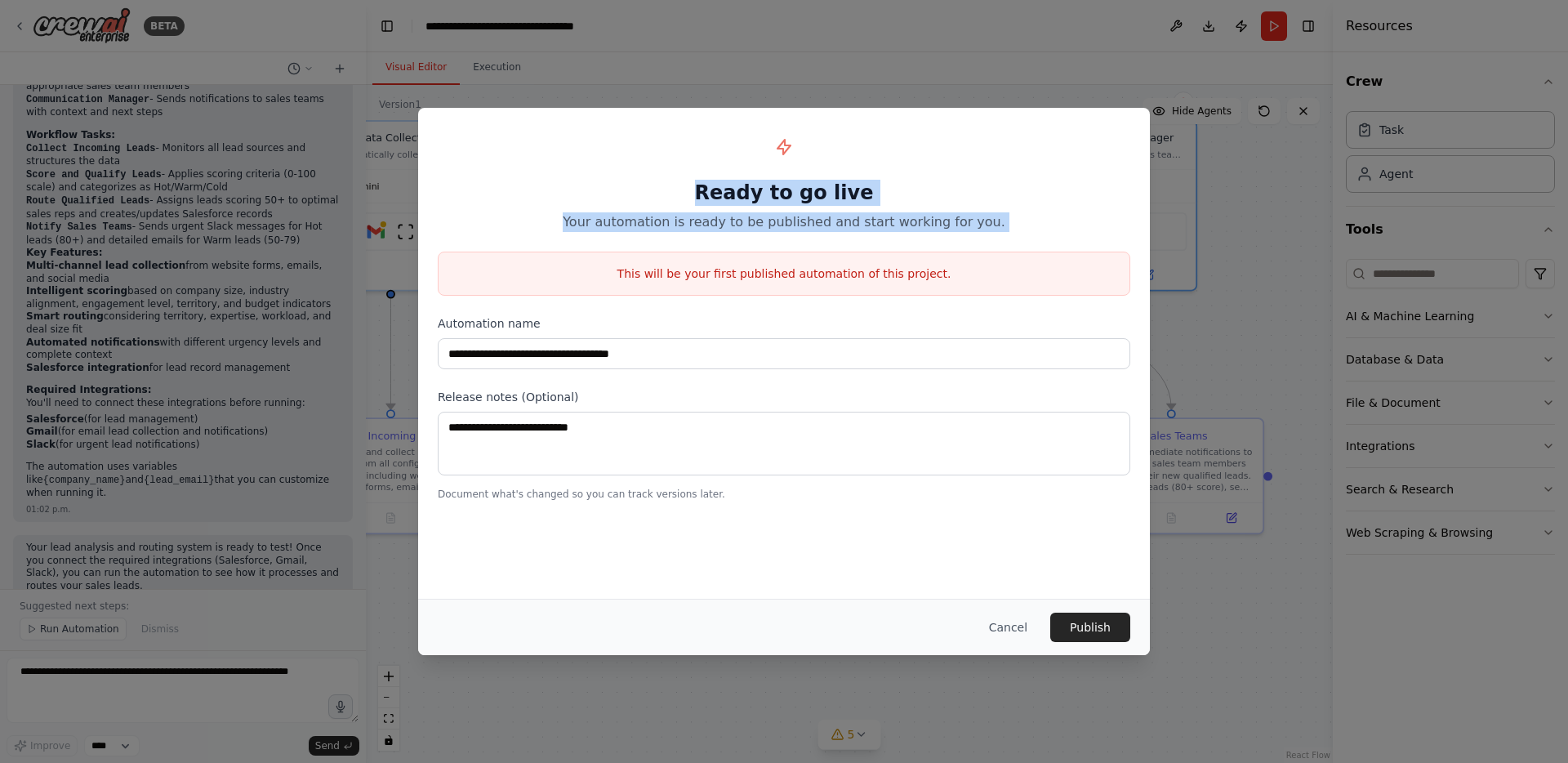
drag, startPoint x: 694, startPoint y: 160, endPoint x: 972, endPoint y: 235, distance: 287.9
click at [971, 236] on div "**********" at bounding box center [784, 315] width 732 height 413
click at [986, 220] on p "Your automation is ready to be published and start working for you." at bounding box center [784, 222] width 692 height 19
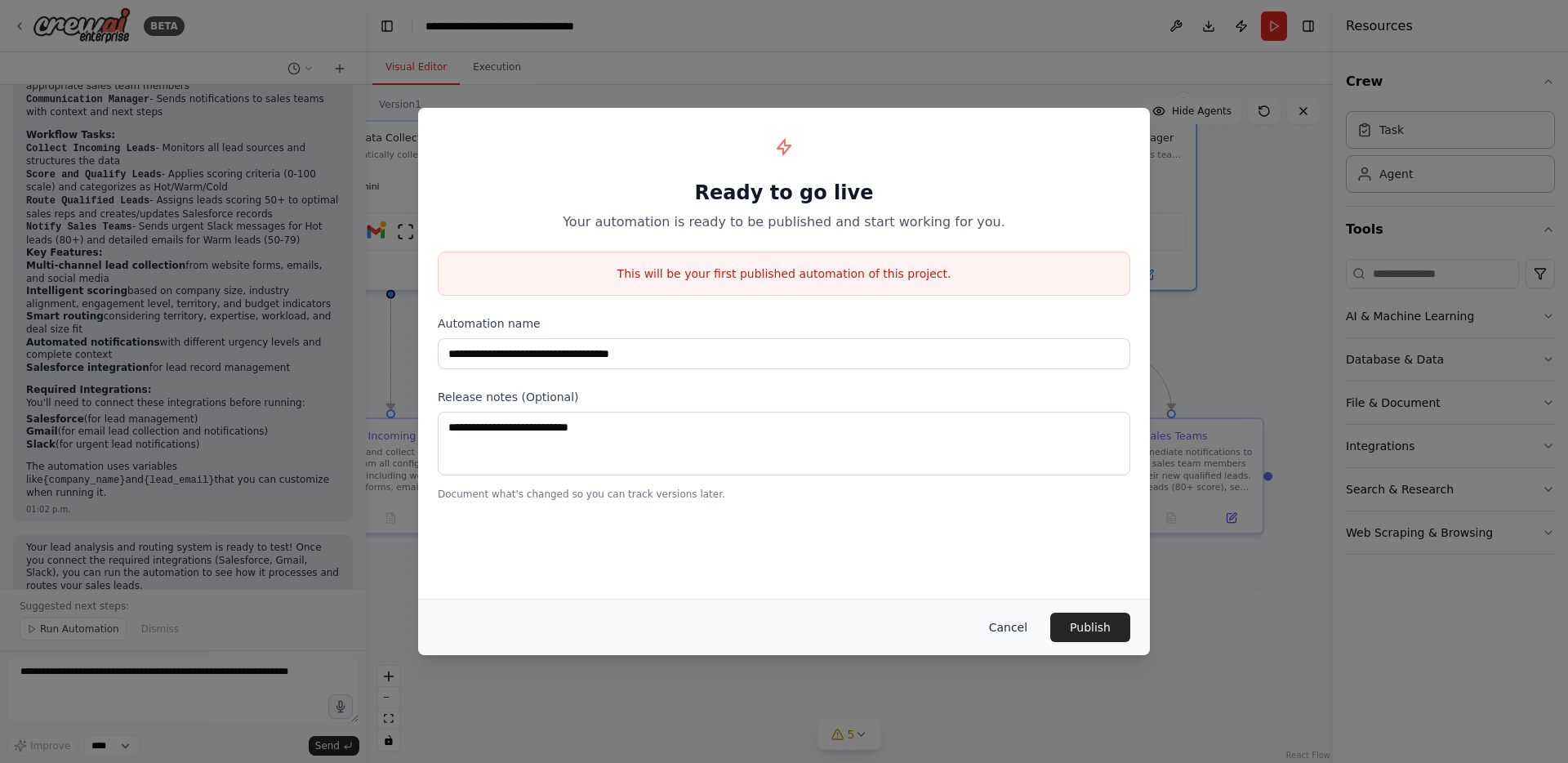
click at [1021, 621] on button "Cancel" at bounding box center [1008, 628] width 64 height 29
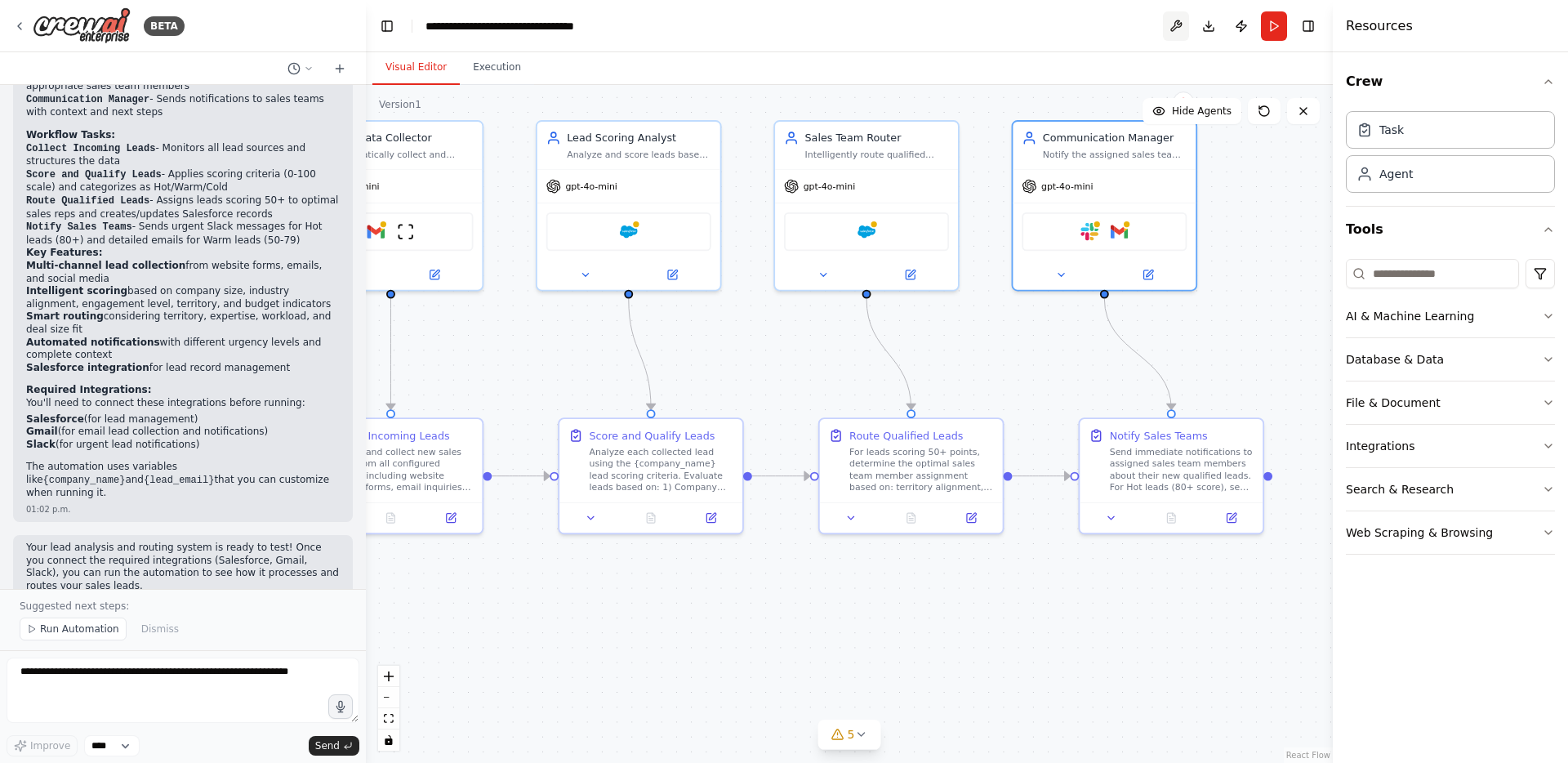
click at [1165, 31] on button at bounding box center [1176, 26] width 26 height 29
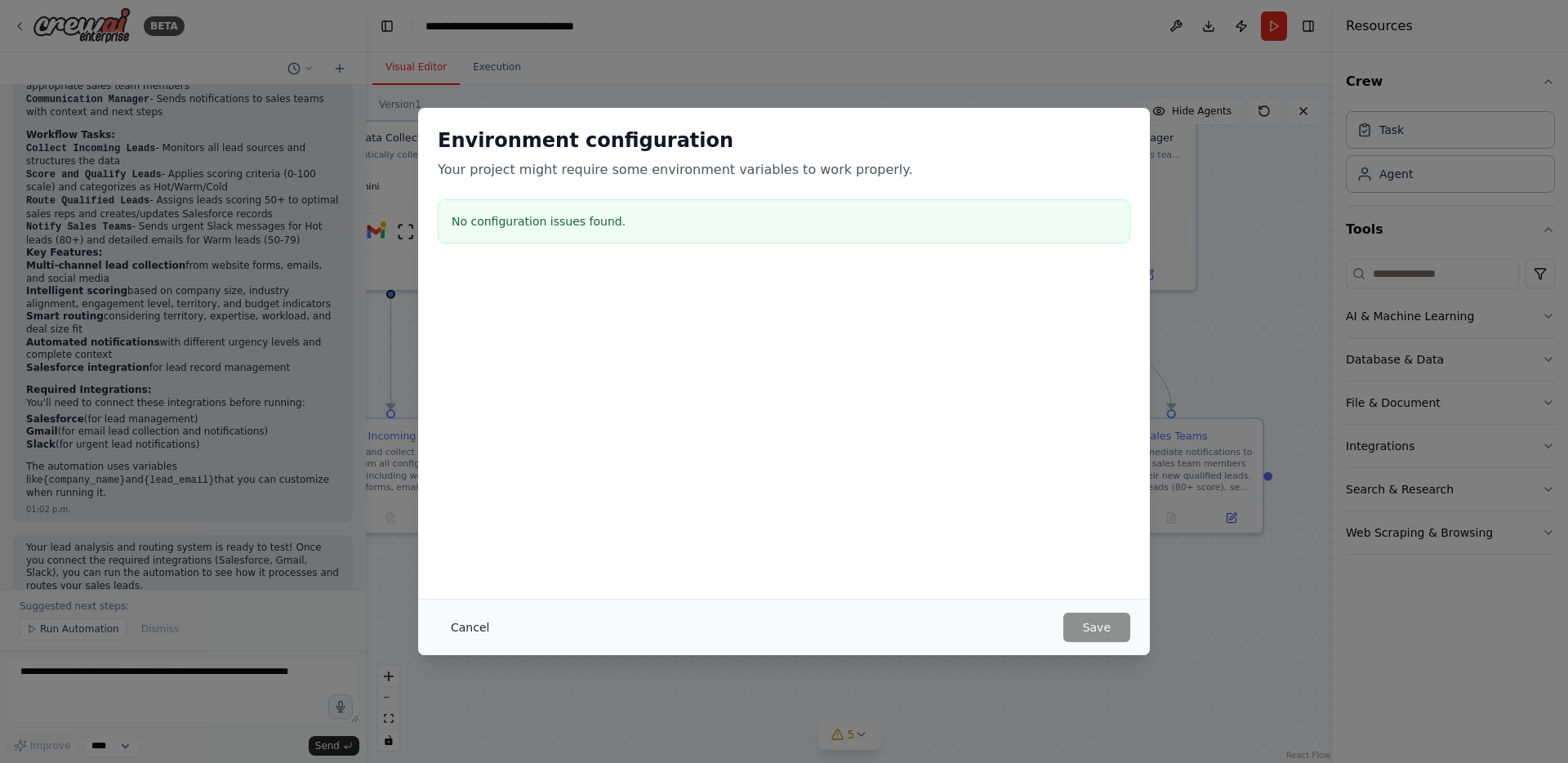
click at [480, 621] on button "Cancel" at bounding box center [470, 628] width 64 height 29
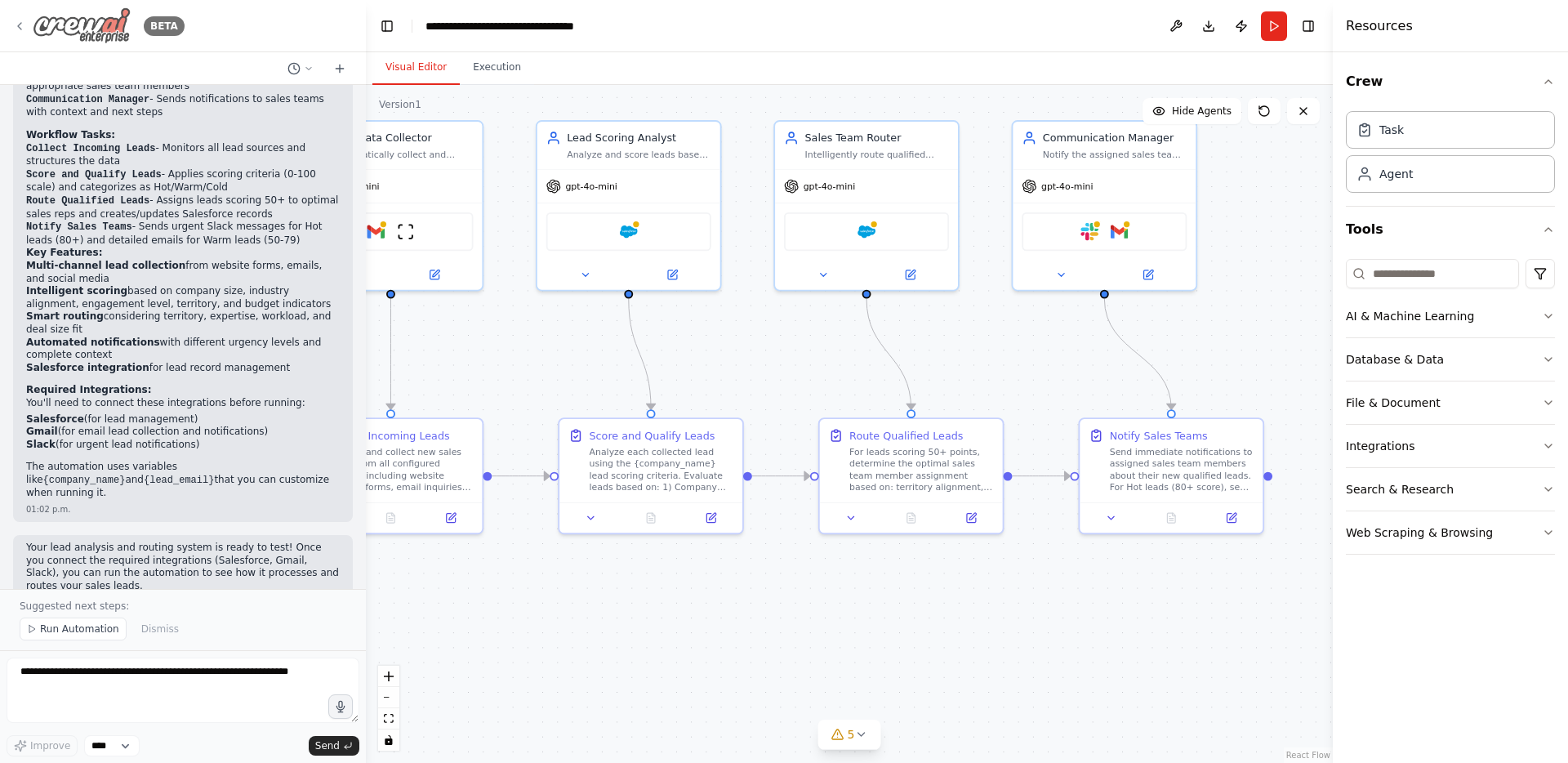
click at [24, 29] on icon at bounding box center [19, 25] width 13 height 13
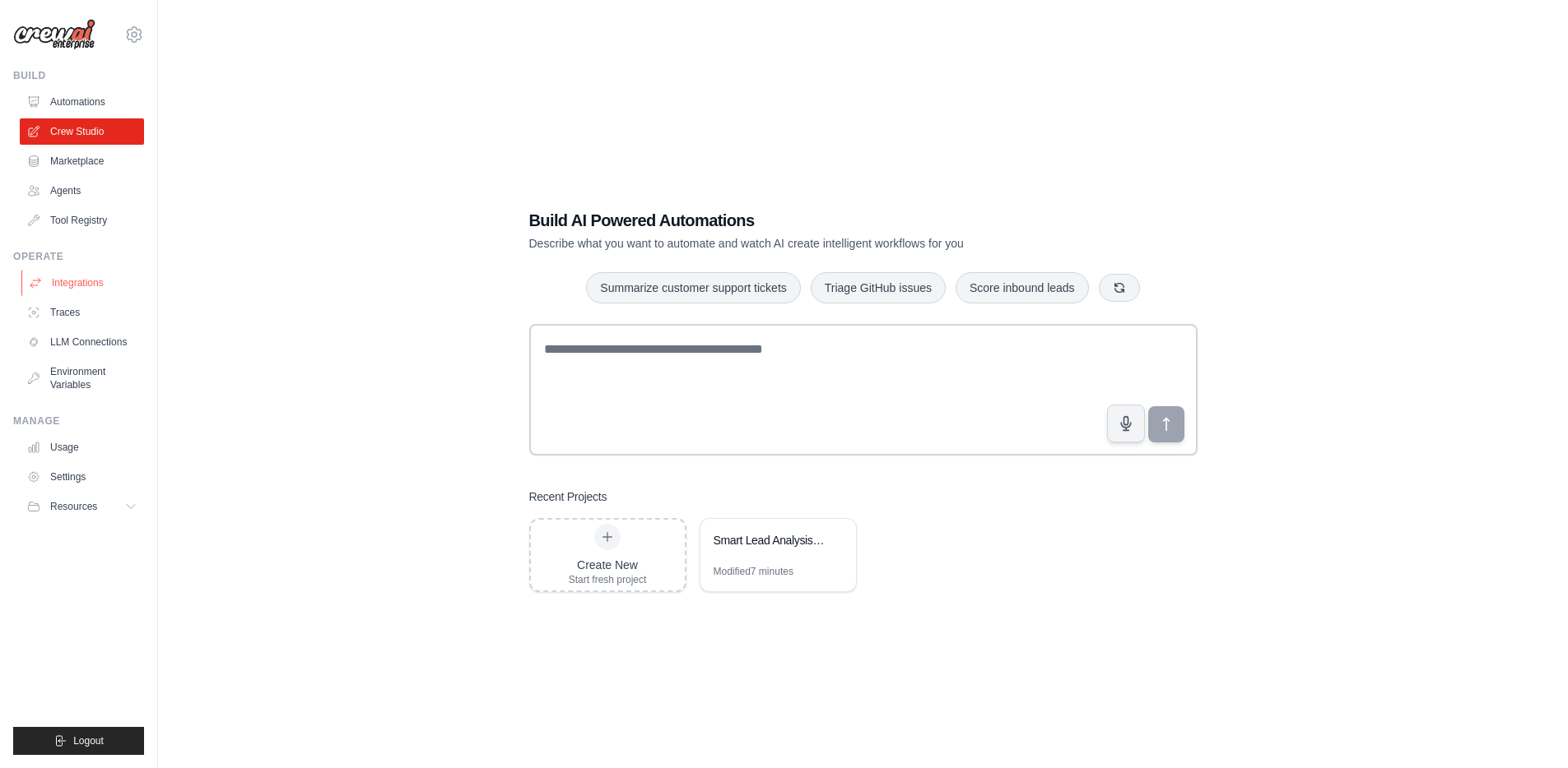
click at [75, 277] on link "Integrations" at bounding box center [83, 282] width 125 height 26
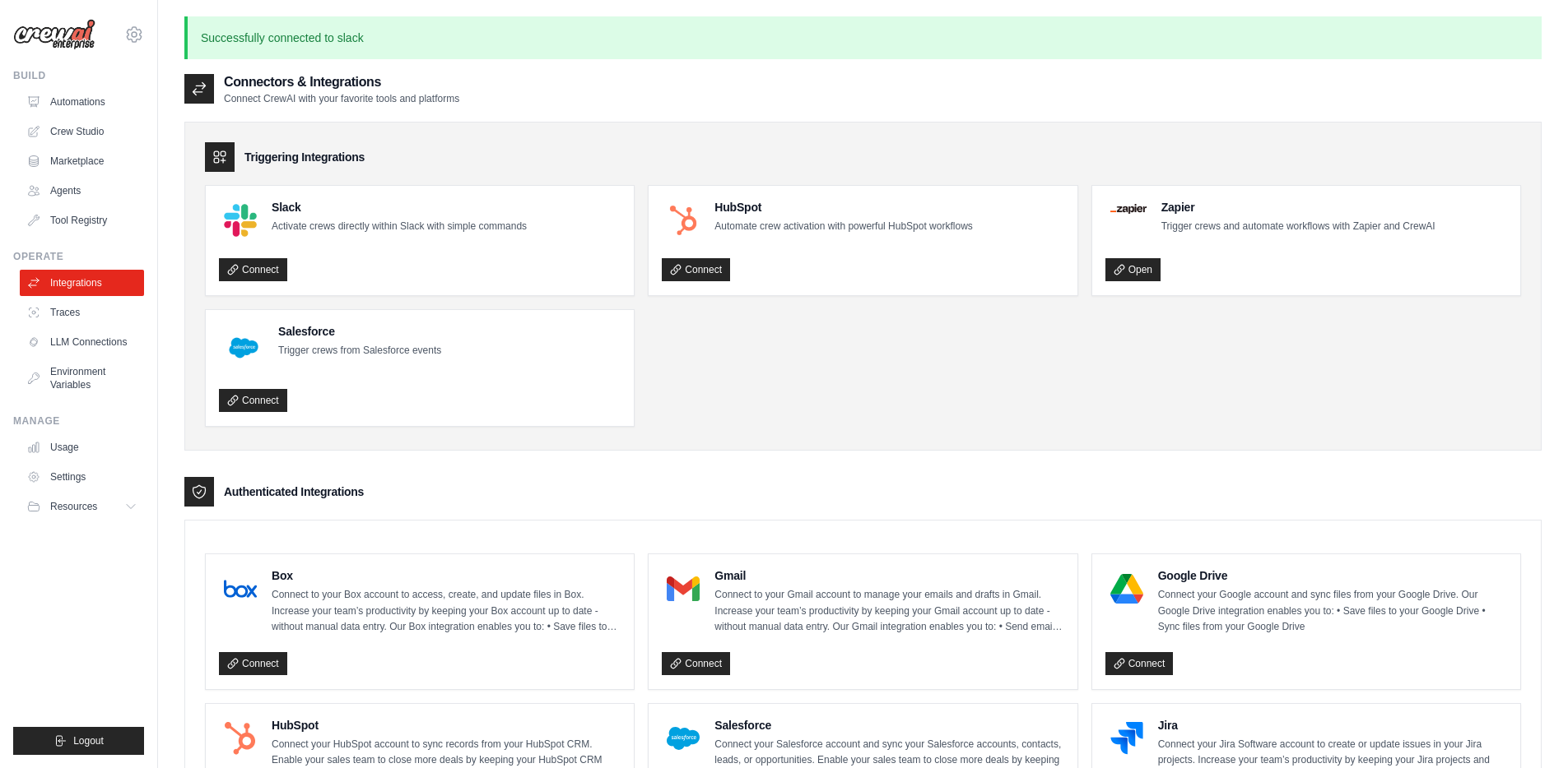
click at [705, 373] on ul "Slack Activate crews directly within Slack with simple commands Connect HubSpot…" at bounding box center [862, 306] width 1316 height 242
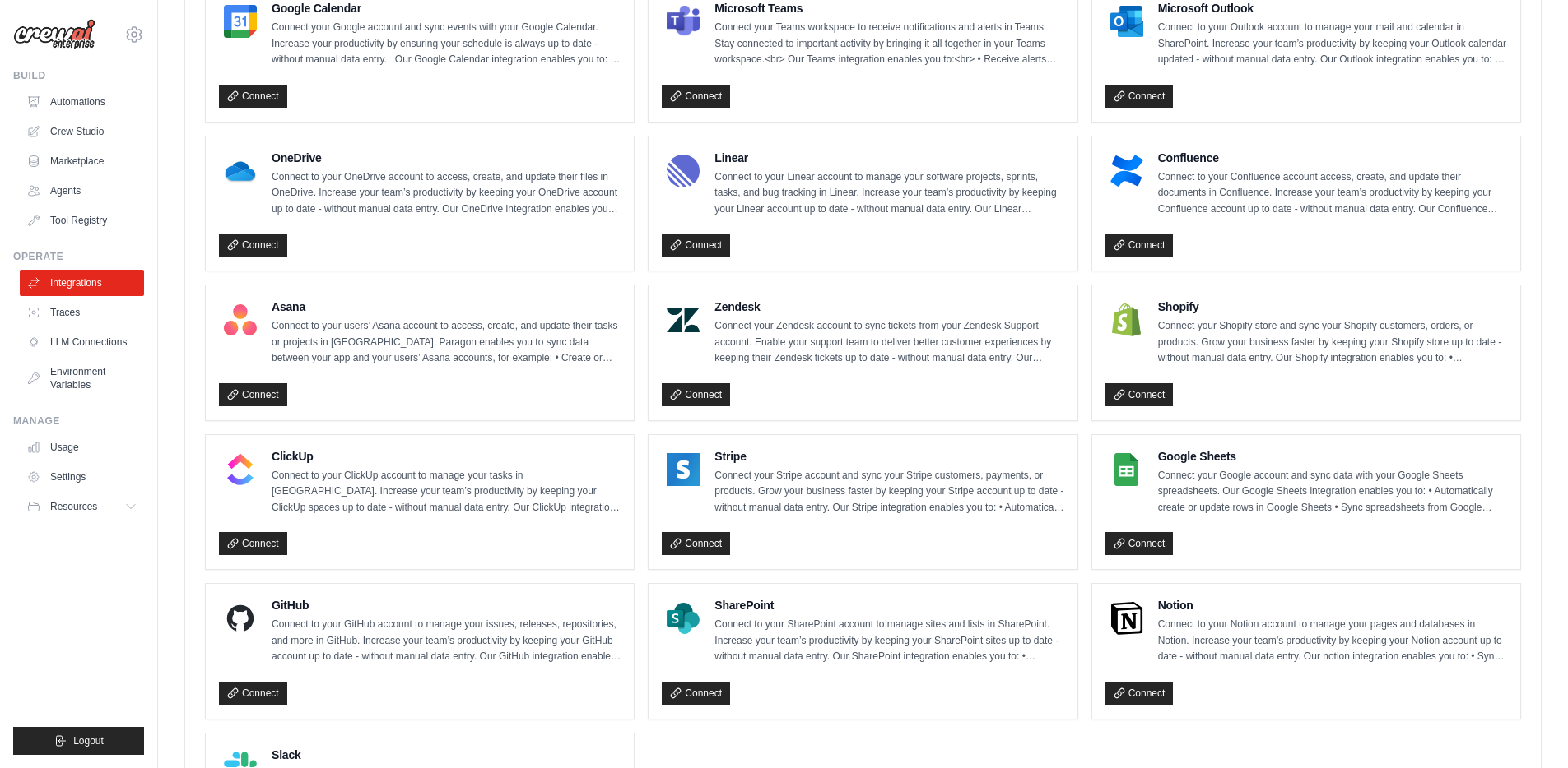
scroll to position [1015, 0]
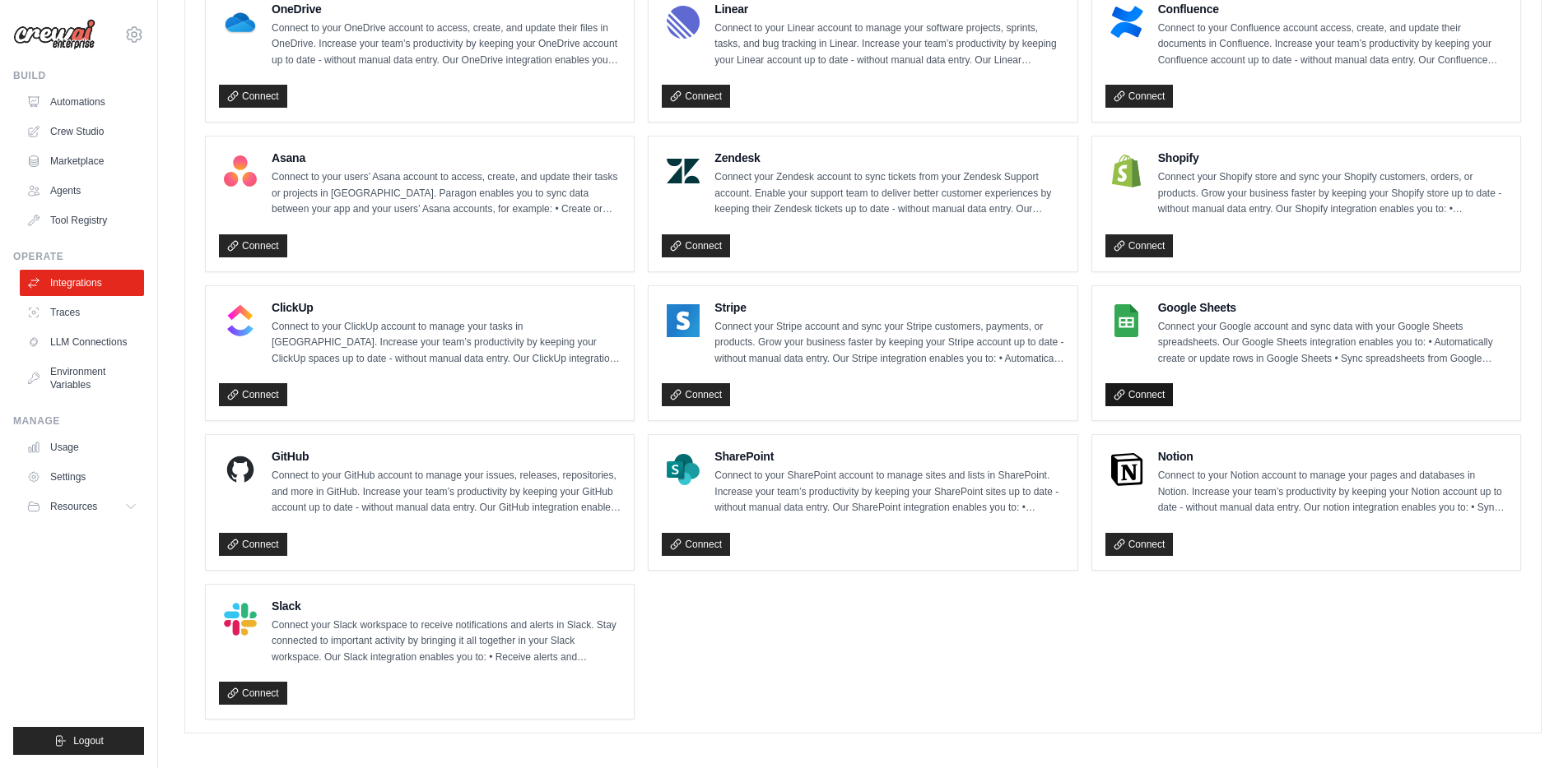
click at [1147, 394] on link "Connect" at bounding box center [1139, 394] width 69 height 23
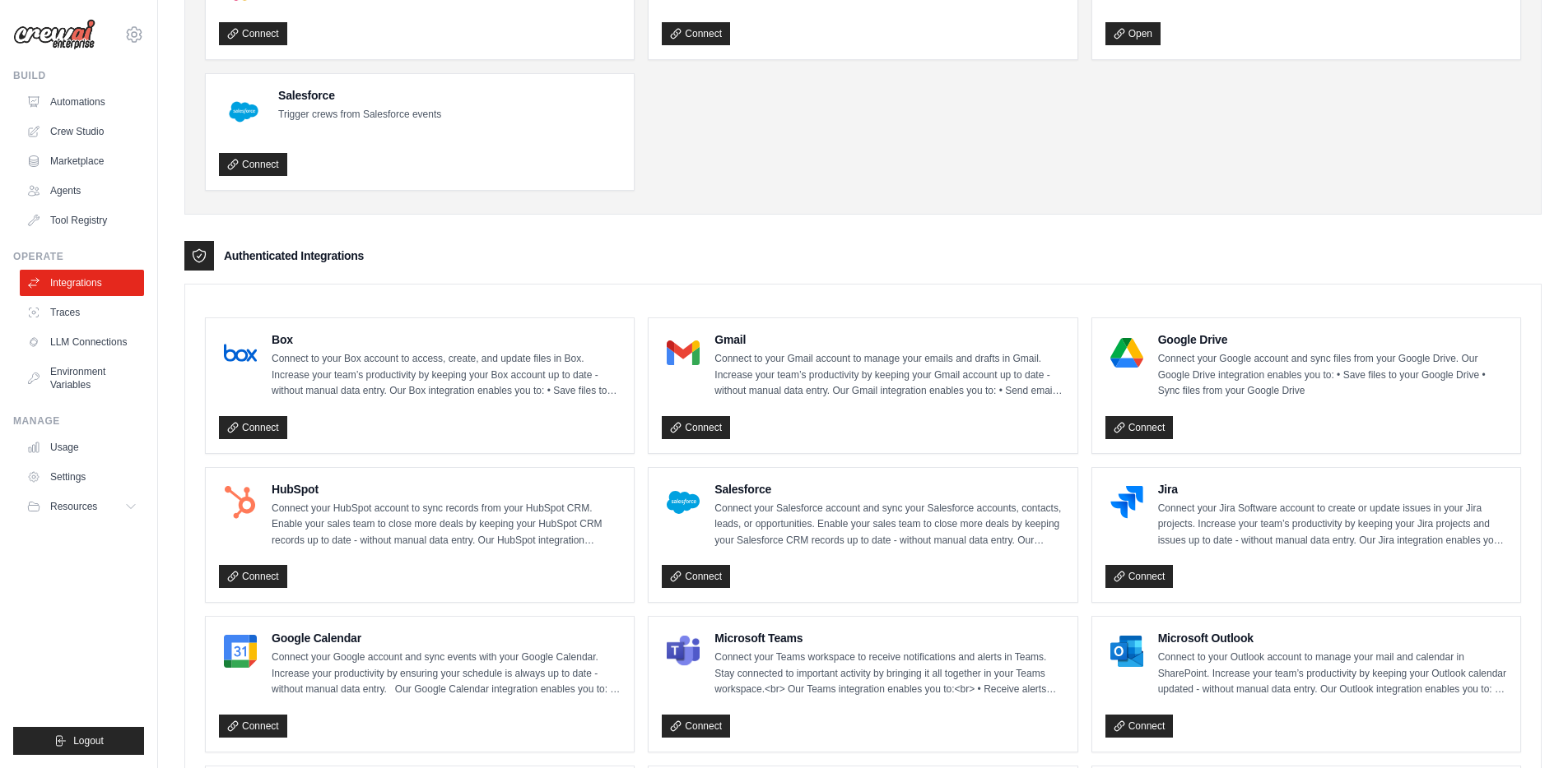
scroll to position [331, 0]
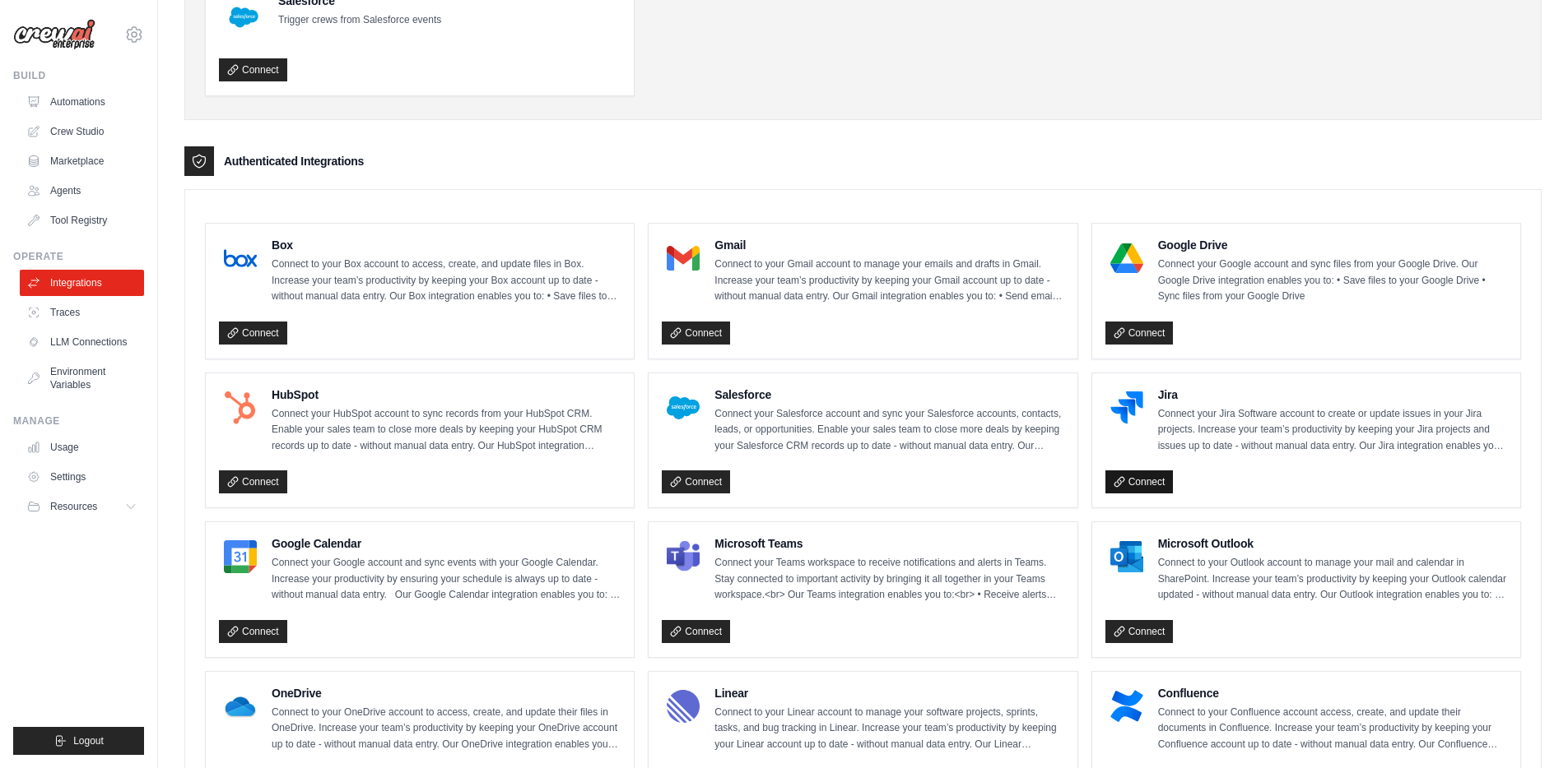
click at [1162, 478] on link "Connect" at bounding box center [1139, 482] width 69 height 23
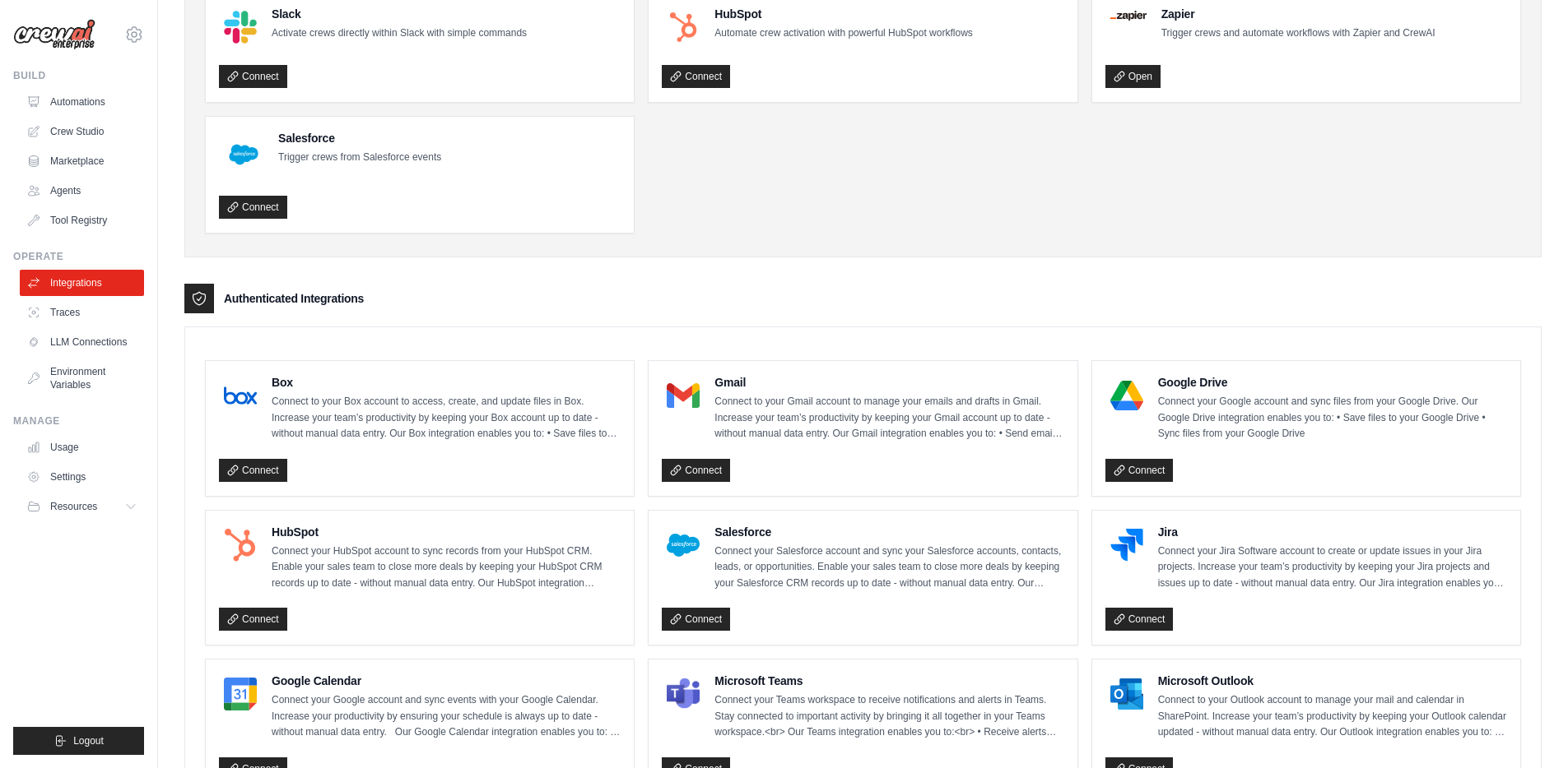
scroll to position [0, 0]
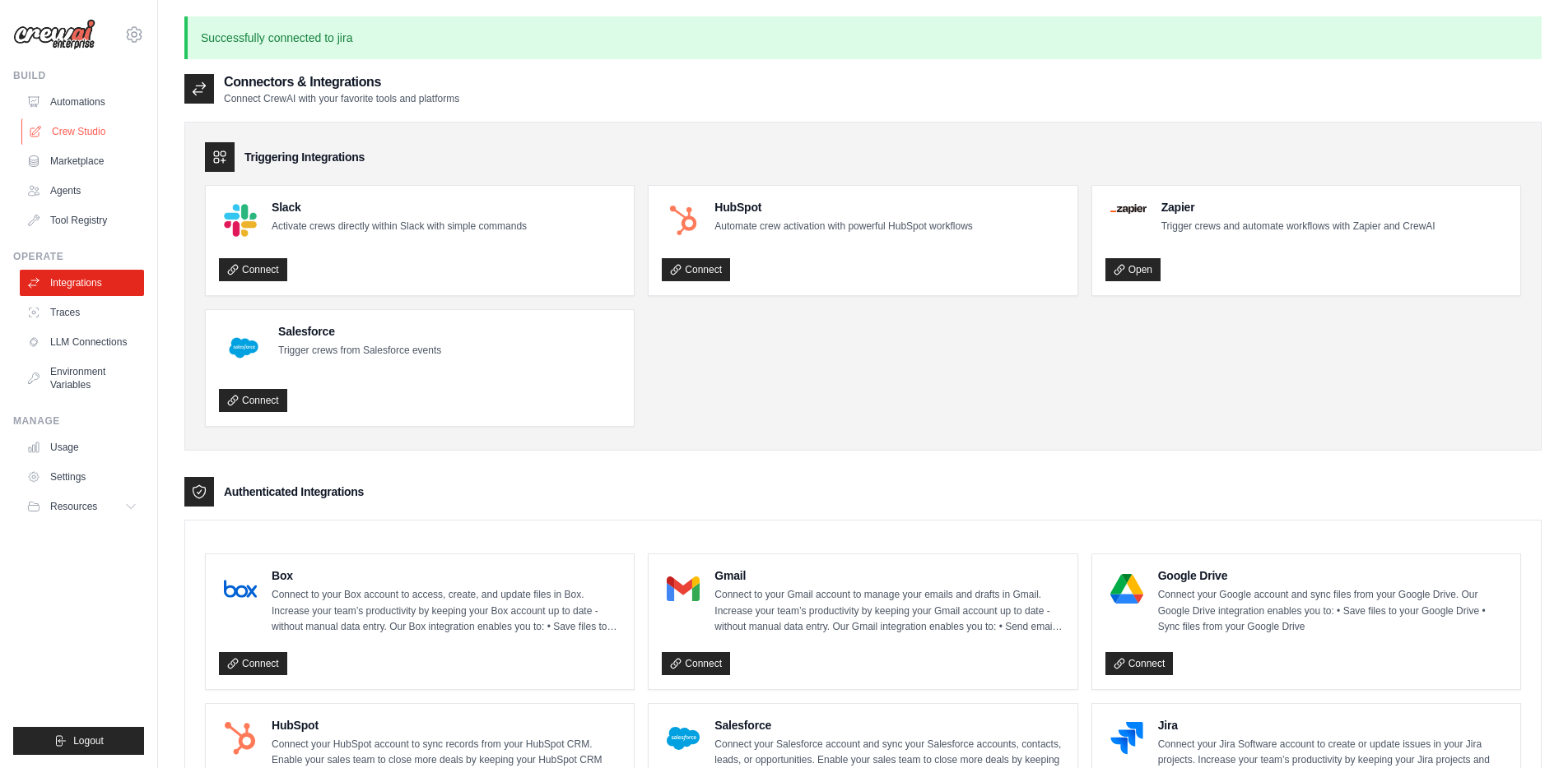
click at [77, 134] on link "Crew Studio" at bounding box center [83, 131] width 125 height 26
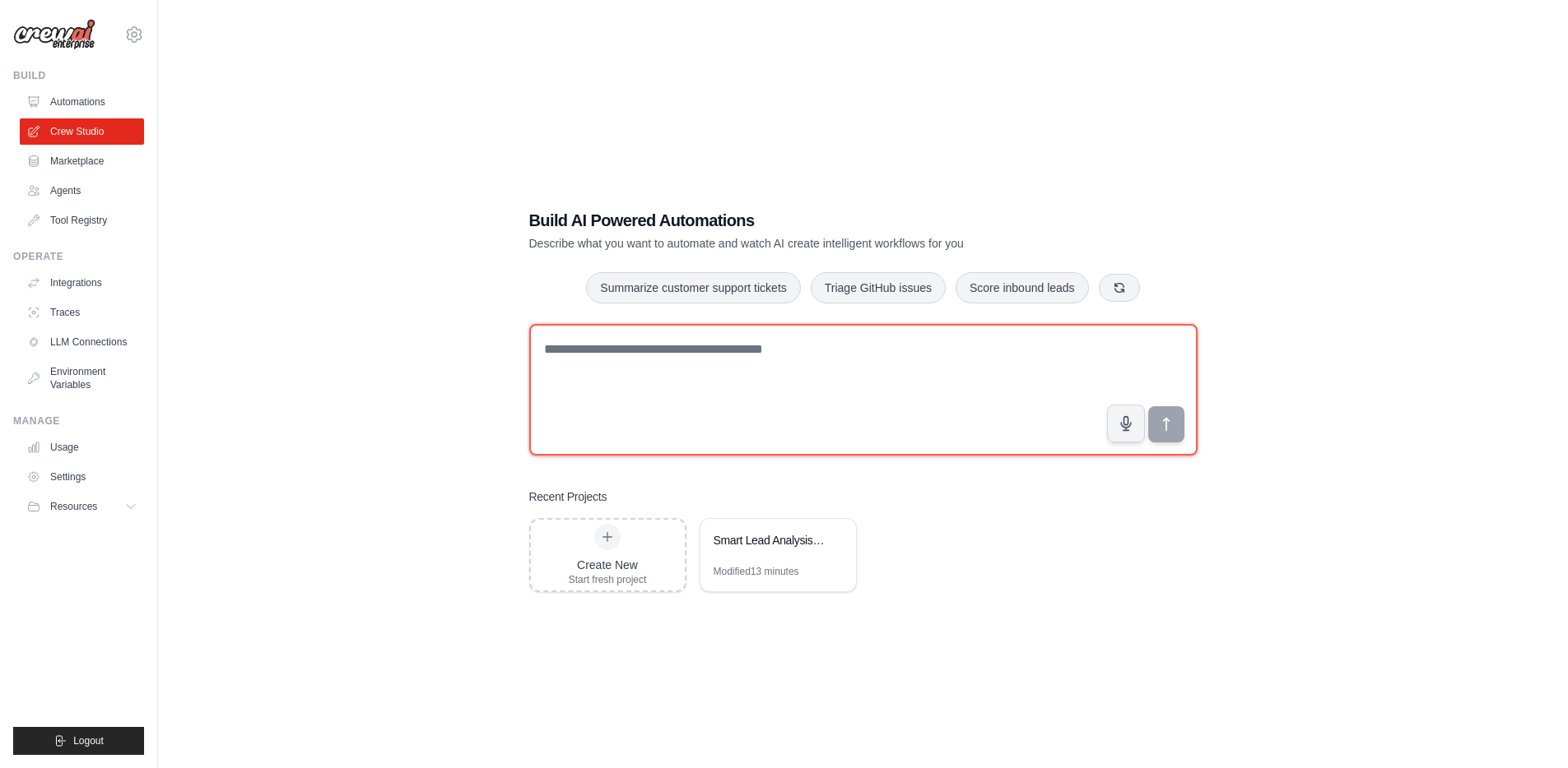
drag, startPoint x: 647, startPoint y: 390, endPoint x: 639, endPoint y: 385, distance: 9.4
click at [646, 390] on textarea at bounding box center [862, 389] width 668 height 131
type textarea "**********"
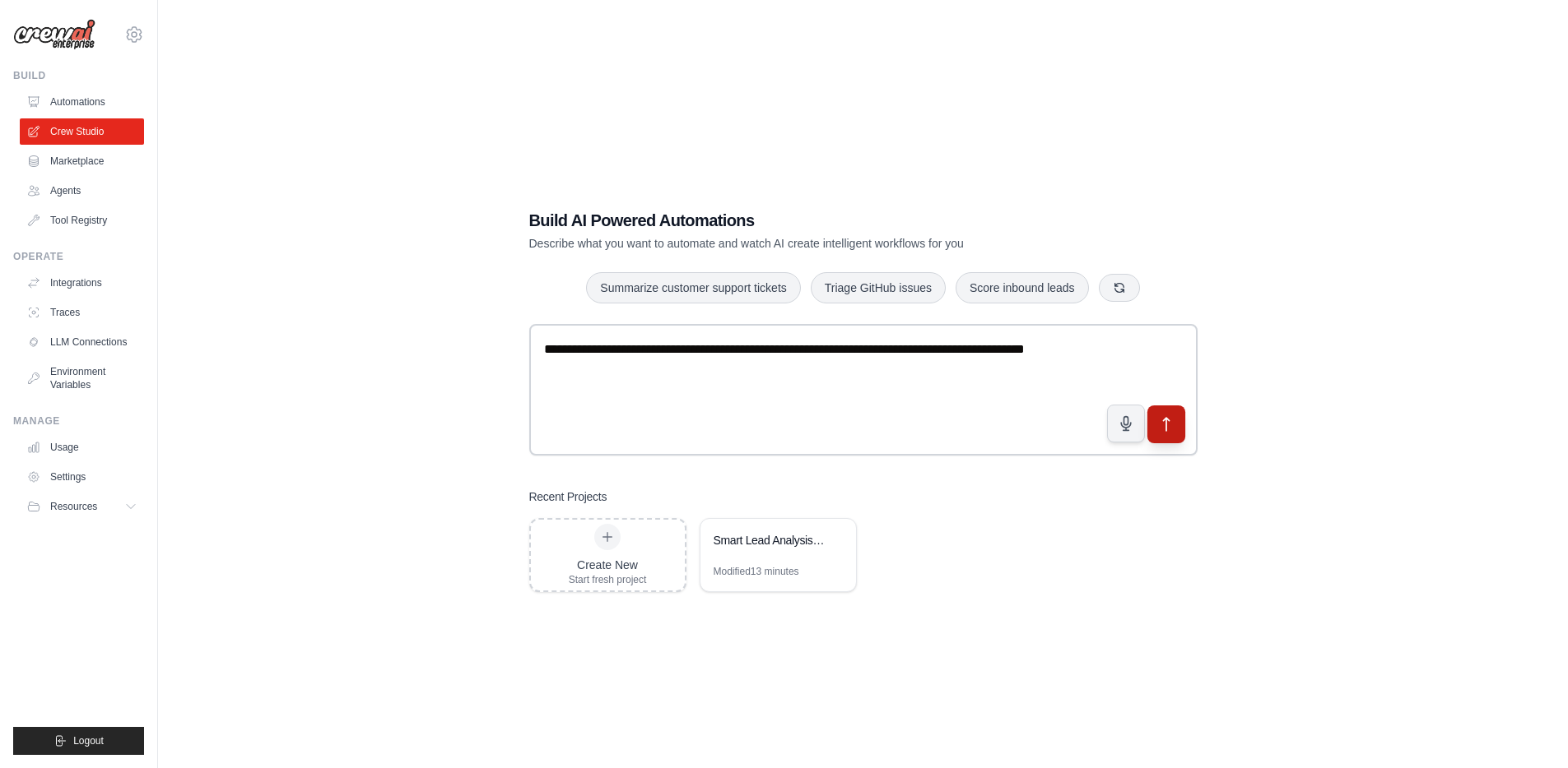
click at [1149, 424] on button "submit" at bounding box center [1165, 425] width 38 height 38
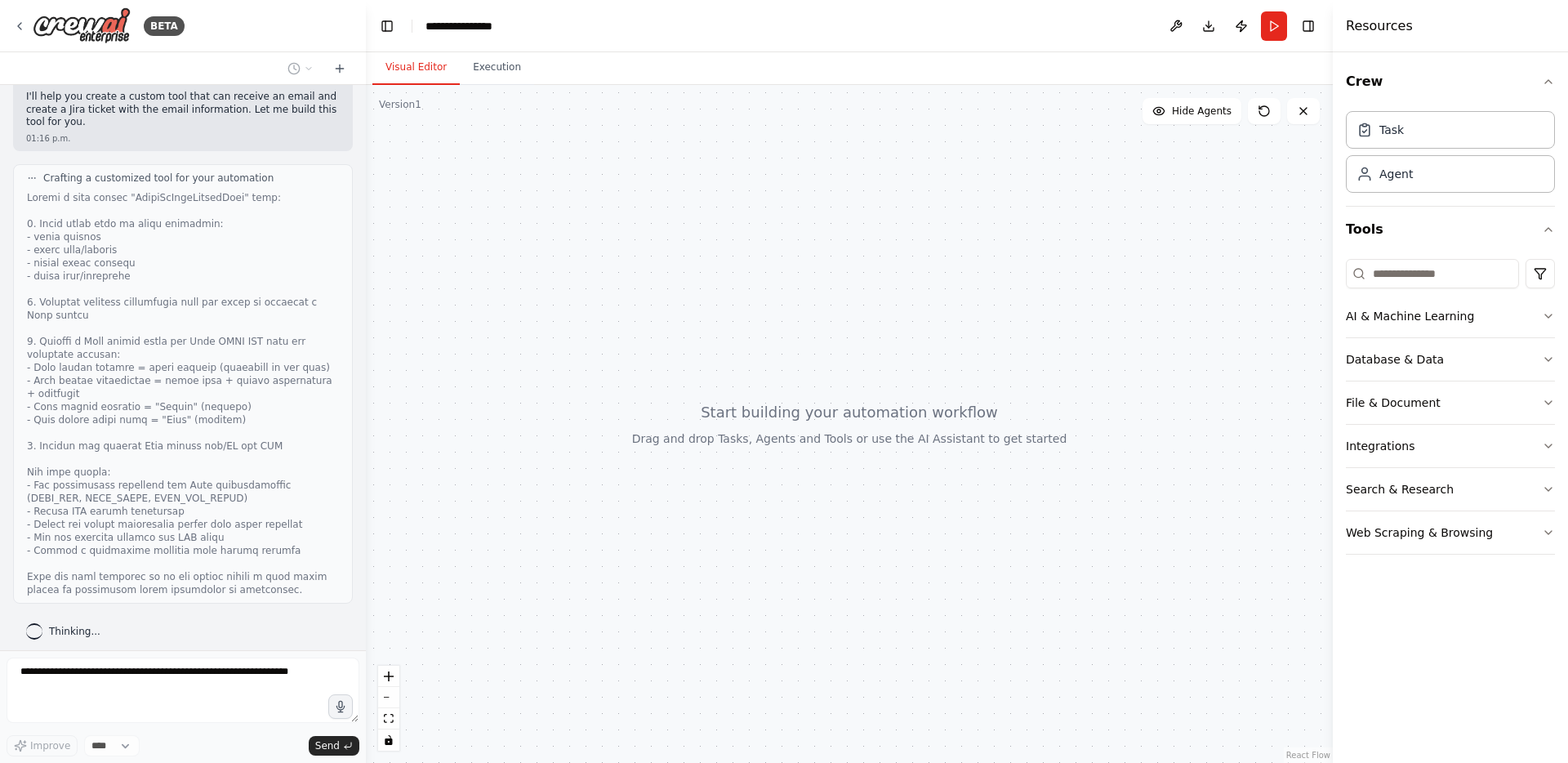
scroll to position [119, 0]
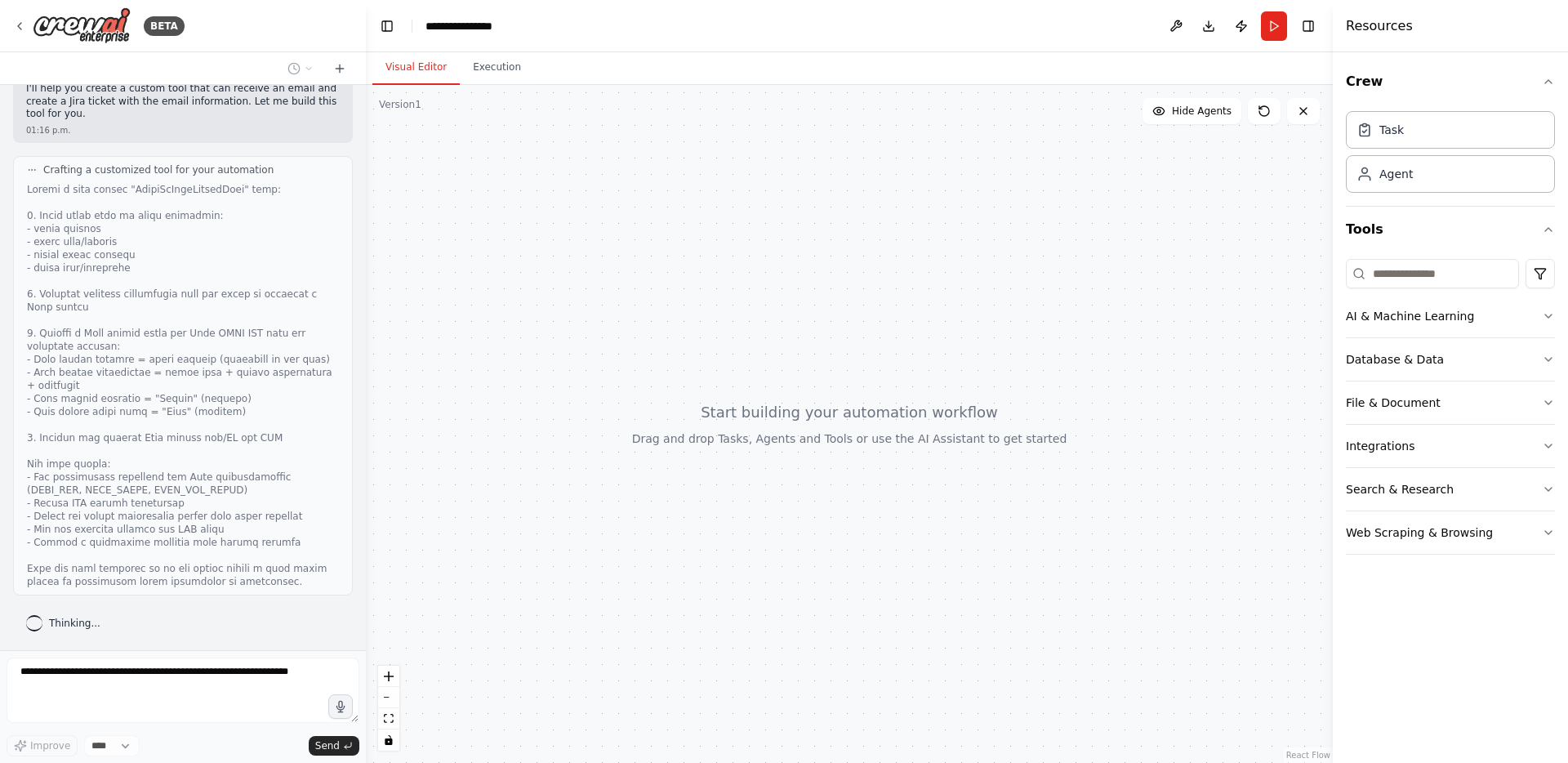
click at [536, 115] on div at bounding box center [849, 424] width 967 height 678
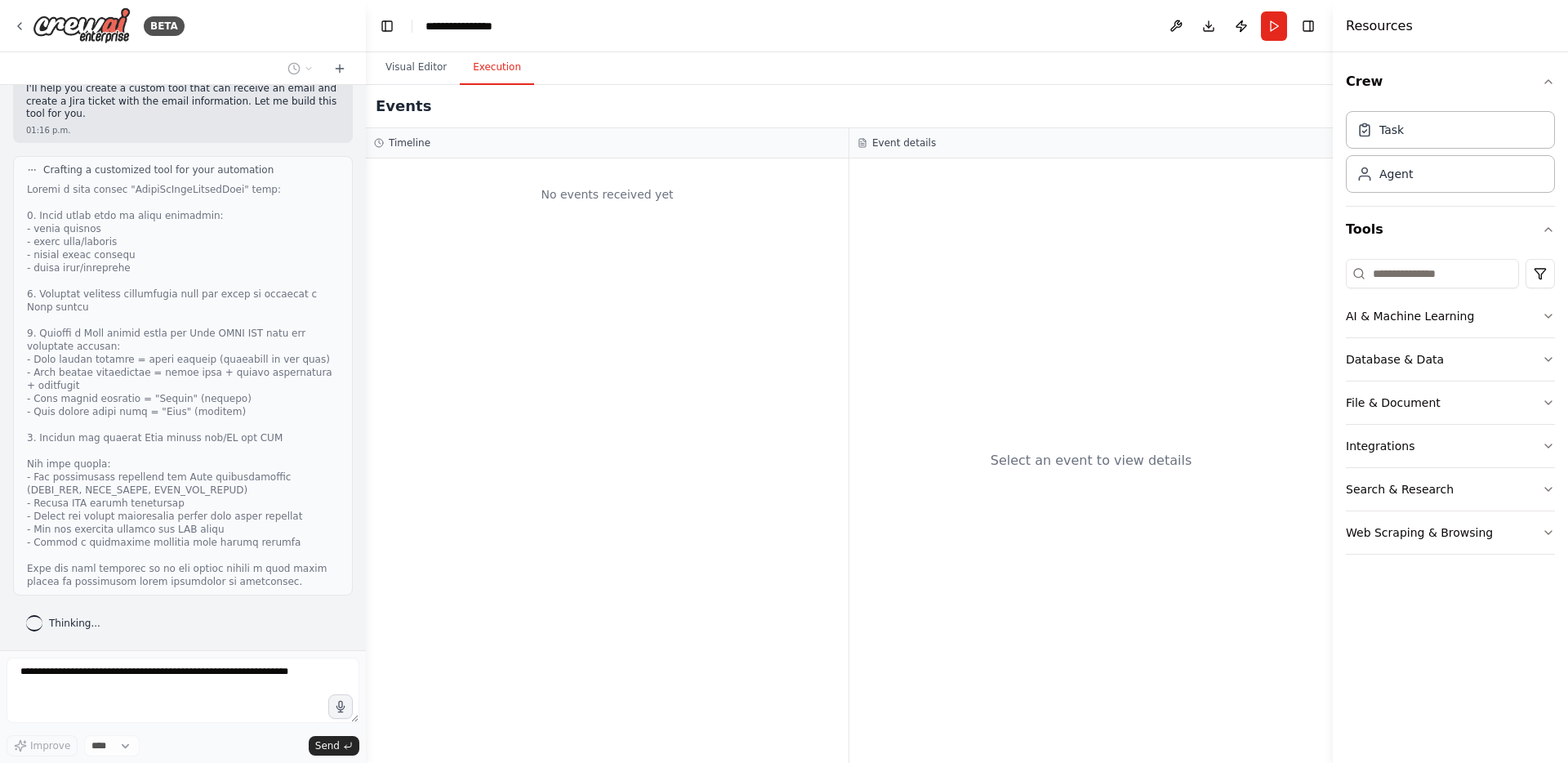
click at [486, 72] on button "Execution" at bounding box center [497, 67] width 74 height 34
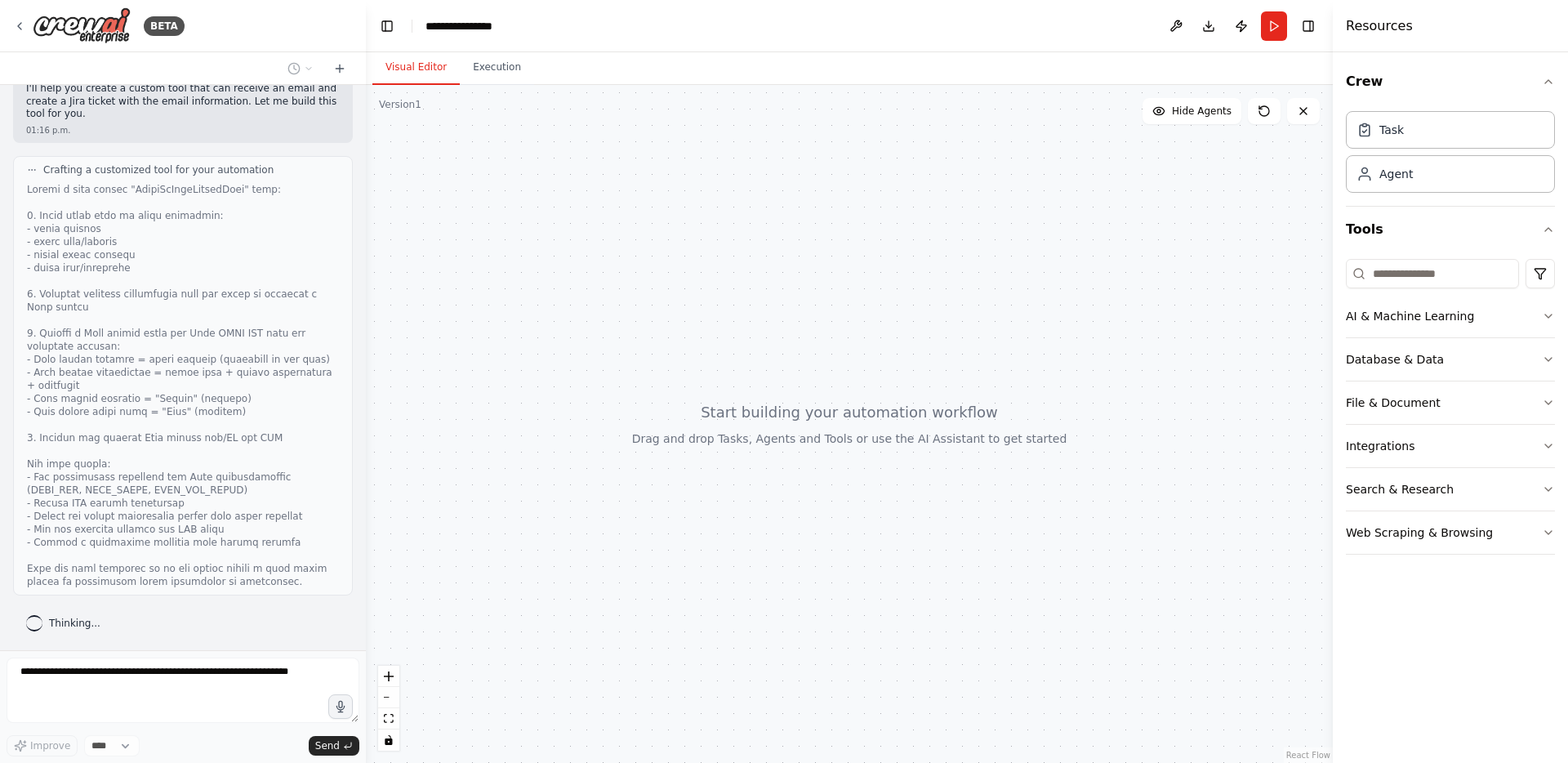
click at [419, 70] on button "Visual Editor" at bounding box center [416, 67] width 88 height 34
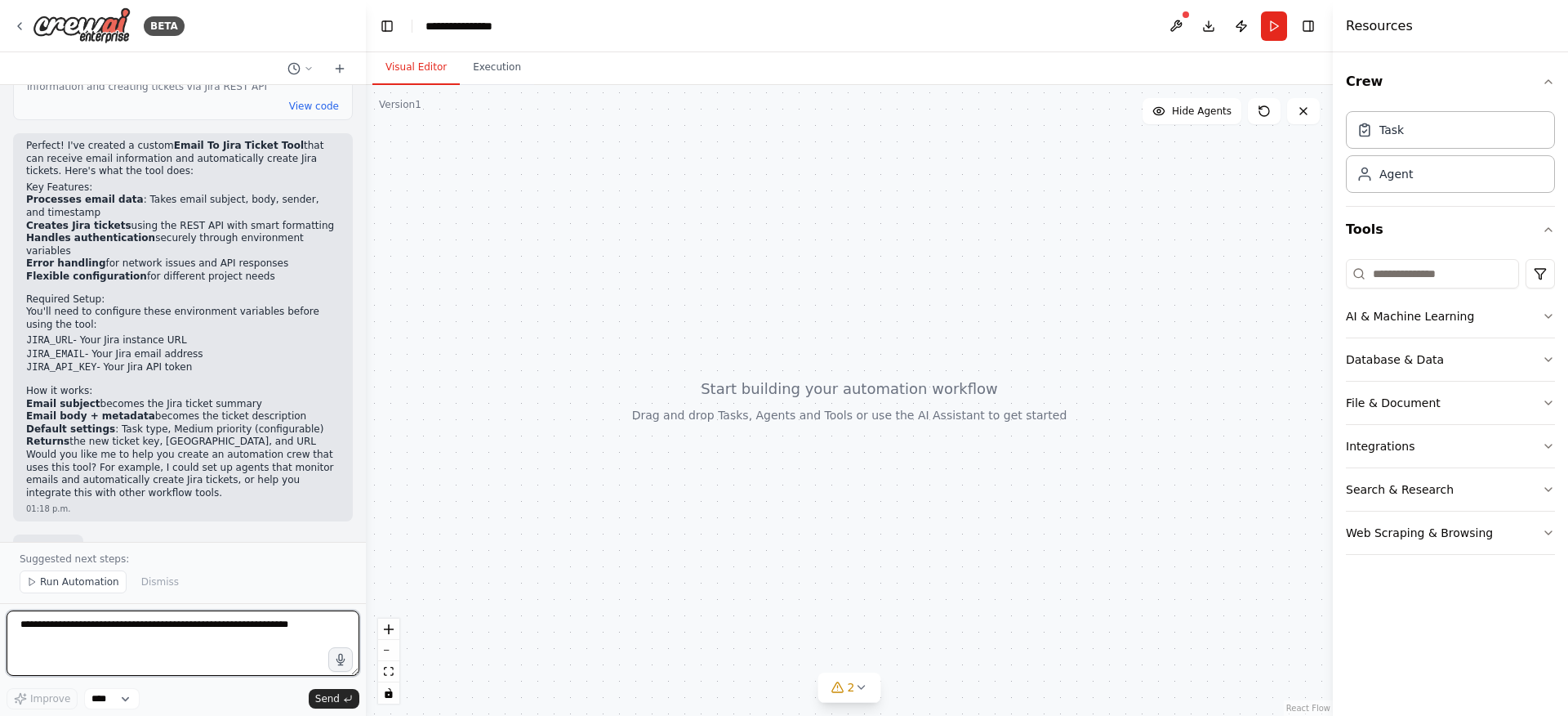
scroll to position [708, 0]
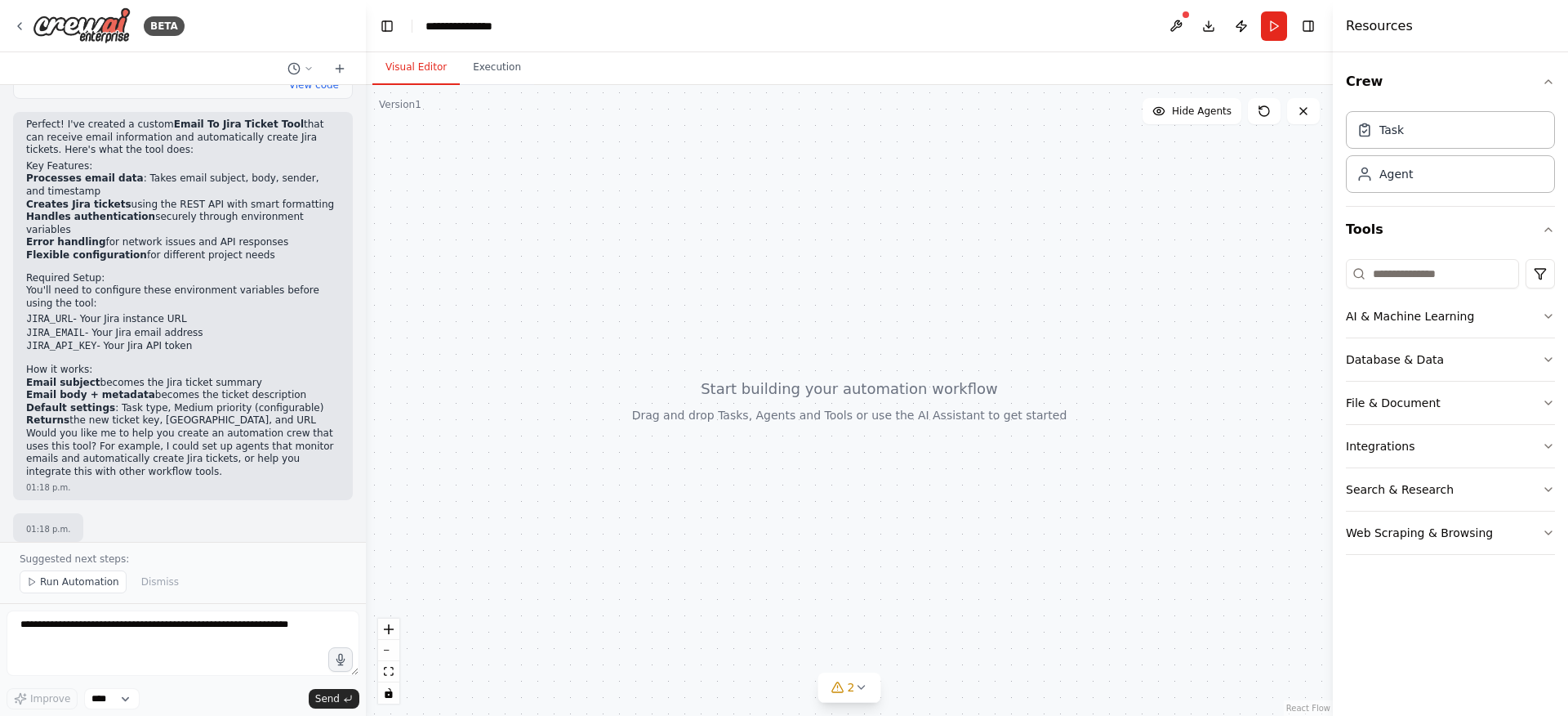
click at [535, 307] on div at bounding box center [849, 400] width 967 height 631
click at [788, 388] on div at bounding box center [849, 400] width 967 height 631
click at [850, 692] on span "2" at bounding box center [852, 687] width 8 height 17
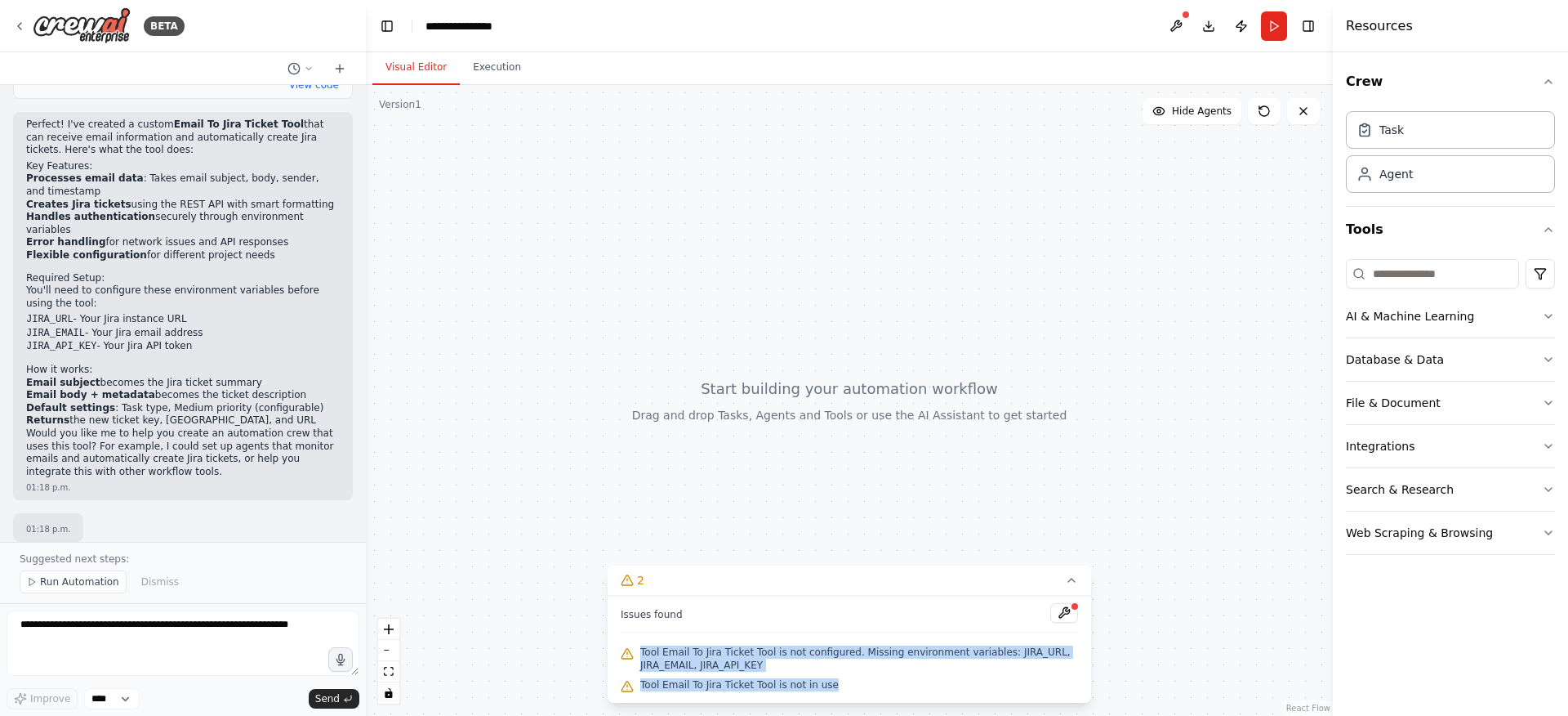
drag, startPoint x: 624, startPoint y: 652, endPoint x: 954, endPoint y: 681, distance: 331.3
click at [954, 681] on div "Issues found Tool Email To Jira Ticket Tool is not configured. Missing environm…" at bounding box center [849, 649] width 484 height 107
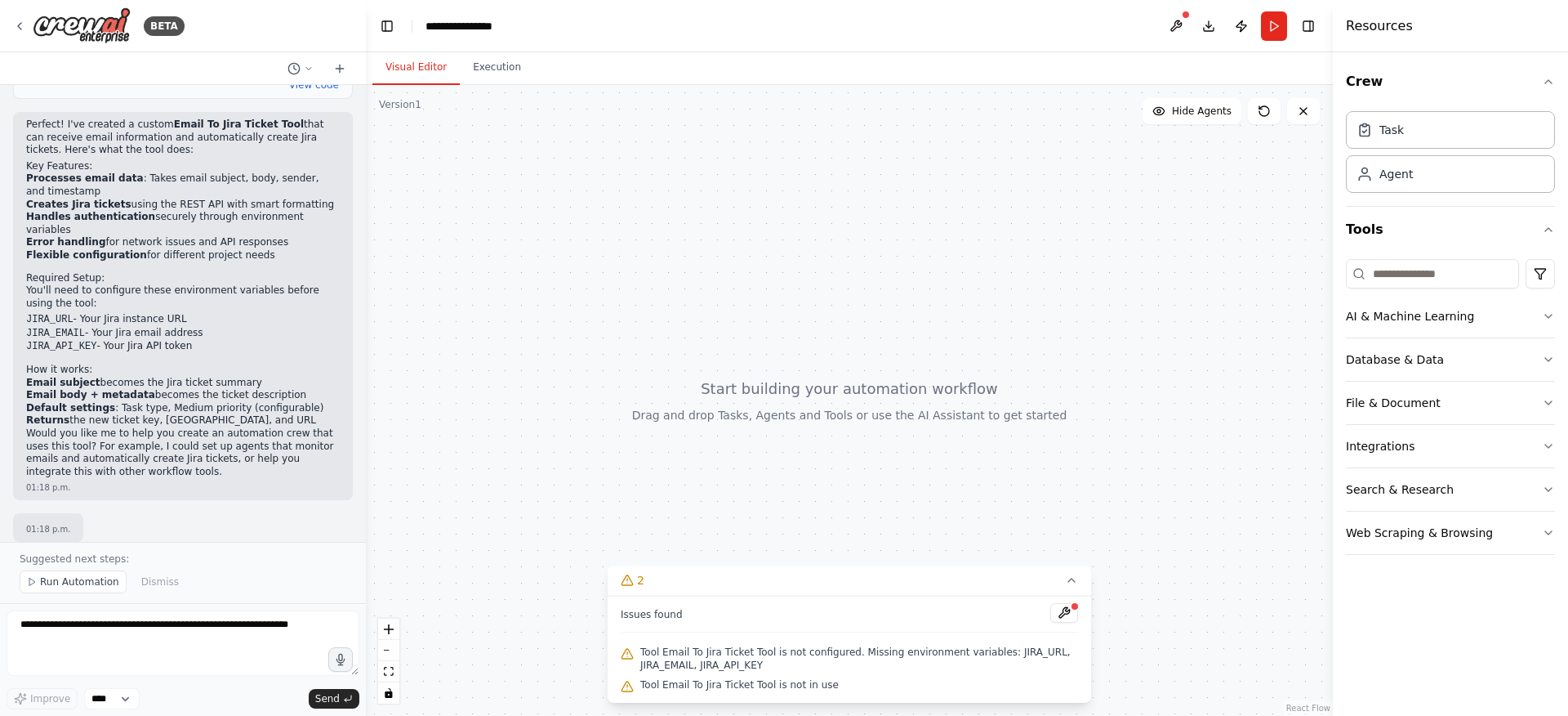
click at [949, 680] on div "Tool Email To Jira Ticket Tool is not in use" at bounding box center [849, 686] width 458 height 21
click at [1079, 583] on button "2" at bounding box center [849, 580] width 484 height 30
click at [1112, 89] on div at bounding box center [849, 400] width 967 height 631
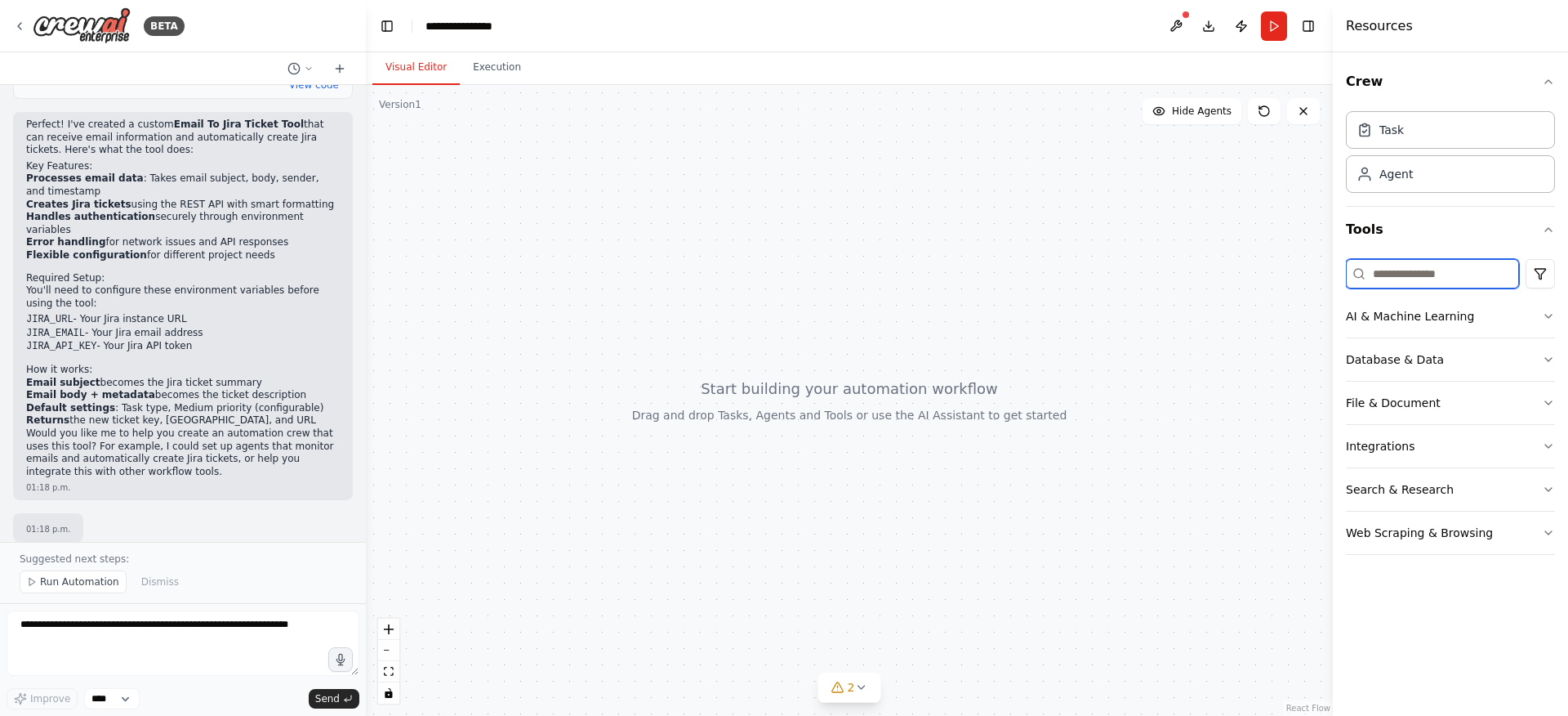
click at [1404, 273] on input at bounding box center [1433, 274] width 173 height 29
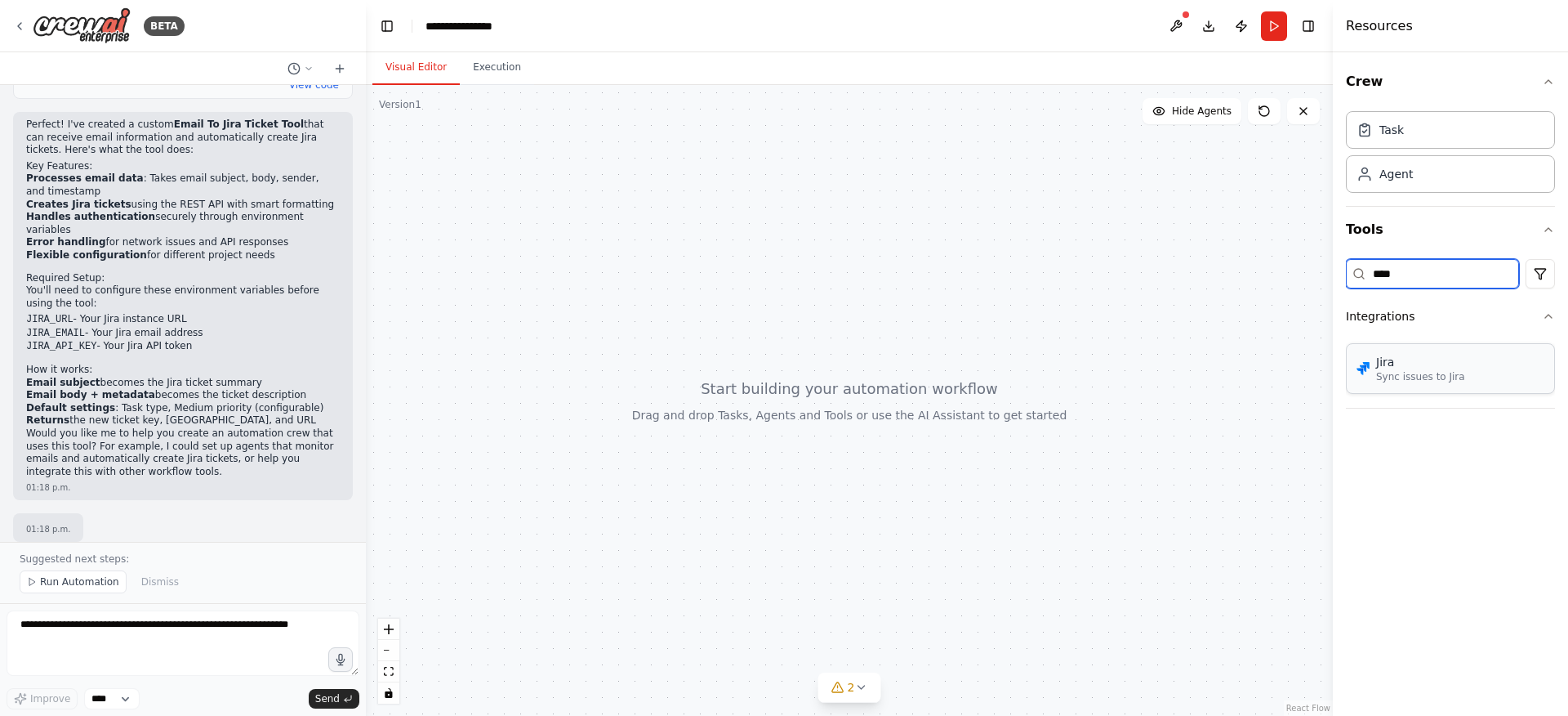
type input "****"
click at [1421, 351] on div "Jira Sync issues to Jira" at bounding box center [1450, 368] width 209 height 51
click at [1400, 349] on div "Jira Sync issues to Jira" at bounding box center [1450, 368] width 209 height 51
click at [1400, 367] on div "Jira" at bounding box center [1420, 361] width 89 height 17
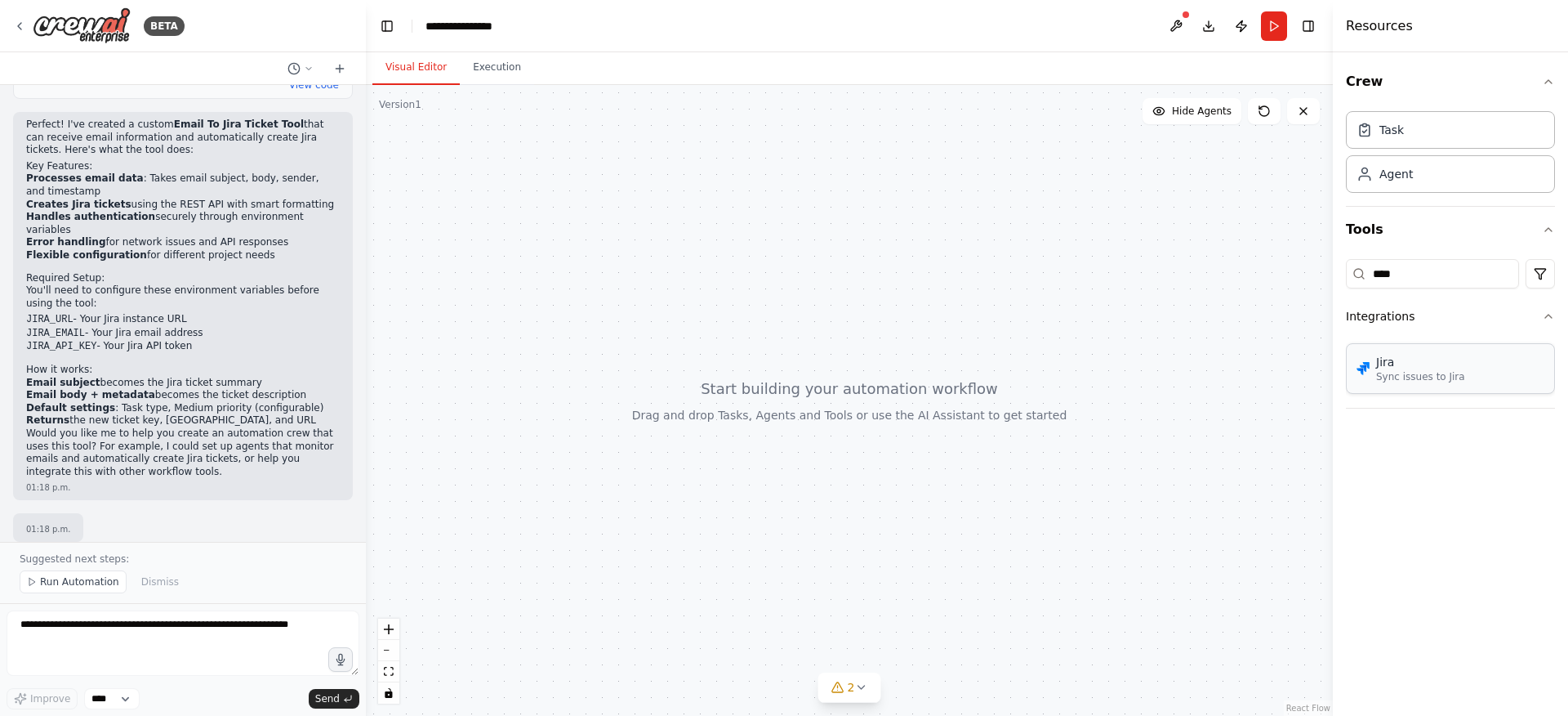
click at [1416, 367] on div "Jira" at bounding box center [1420, 361] width 89 height 17
click at [1479, 363] on div "Jira Sync issues to Jira" at bounding box center [1450, 368] width 209 height 51
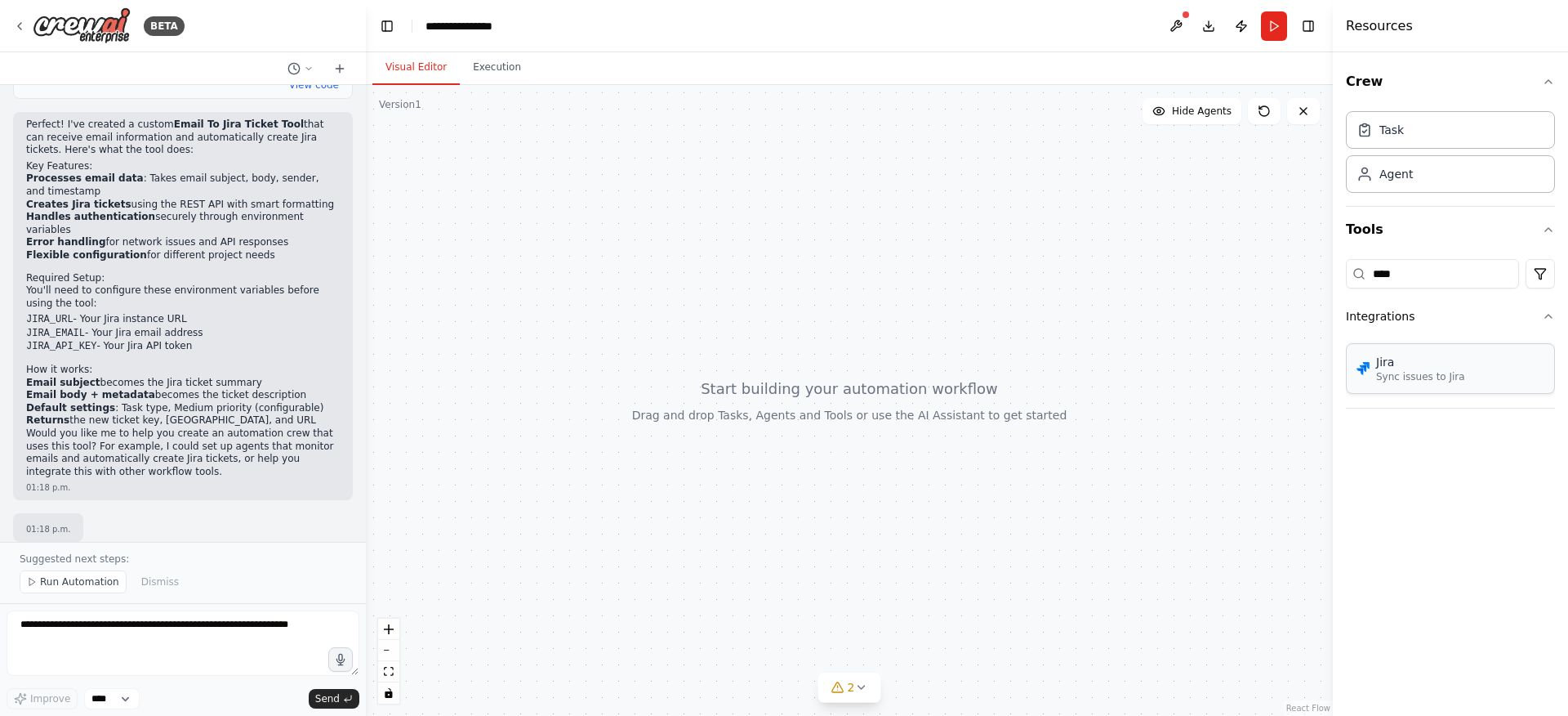
click at [1408, 374] on p "Sync issues to Jira" at bounding box center [1420, 376] width 89 height 13
click at [385, 653] on div "React Flow controls" at bounding box center [389, 660] width 21 height 85
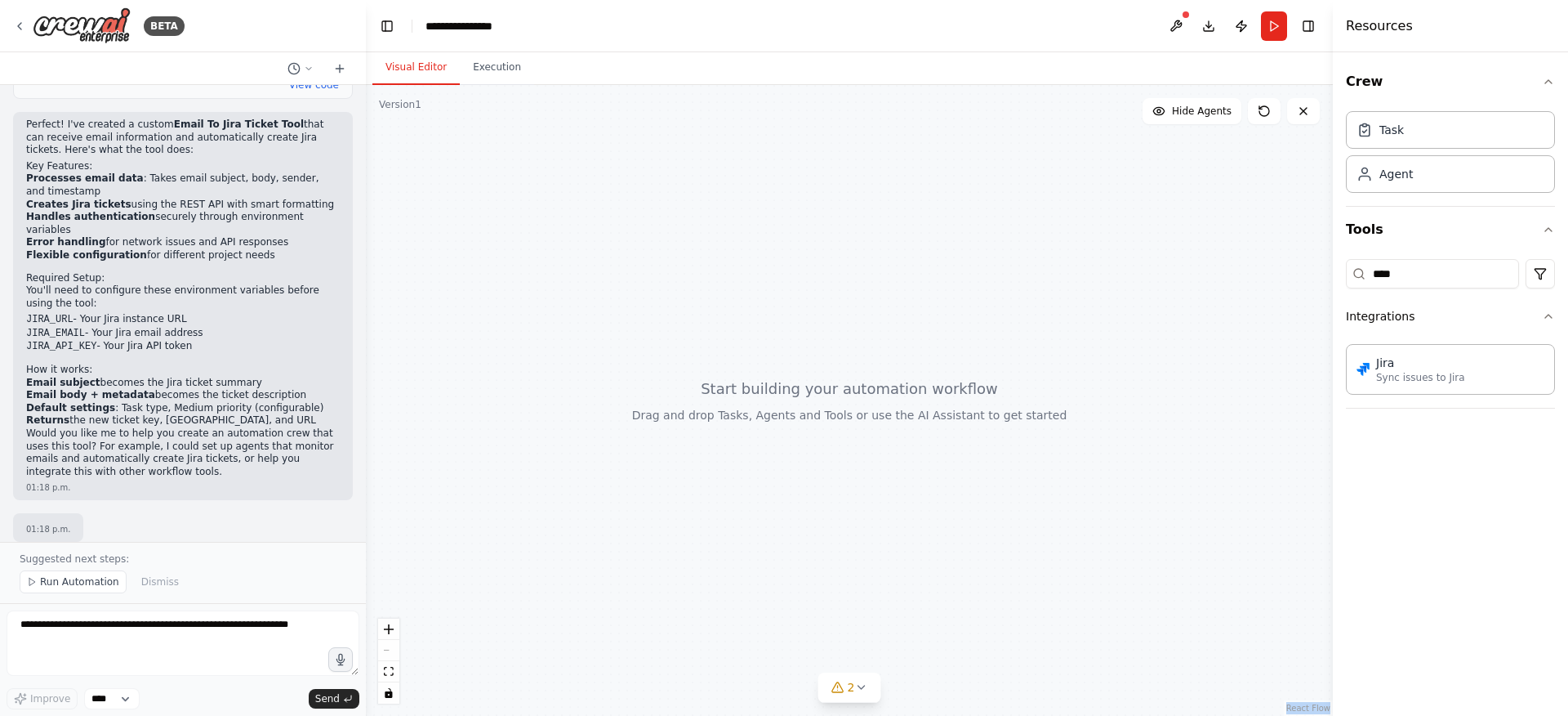
click at [385, 652] on div "React Flow controls" at bounding box center [389, 660] width 21 height 85
click at [707, 556] on div at bounding box center [849, 400] width 967 height 631
